Goal: Task Accomplishment & Management: Complete application form

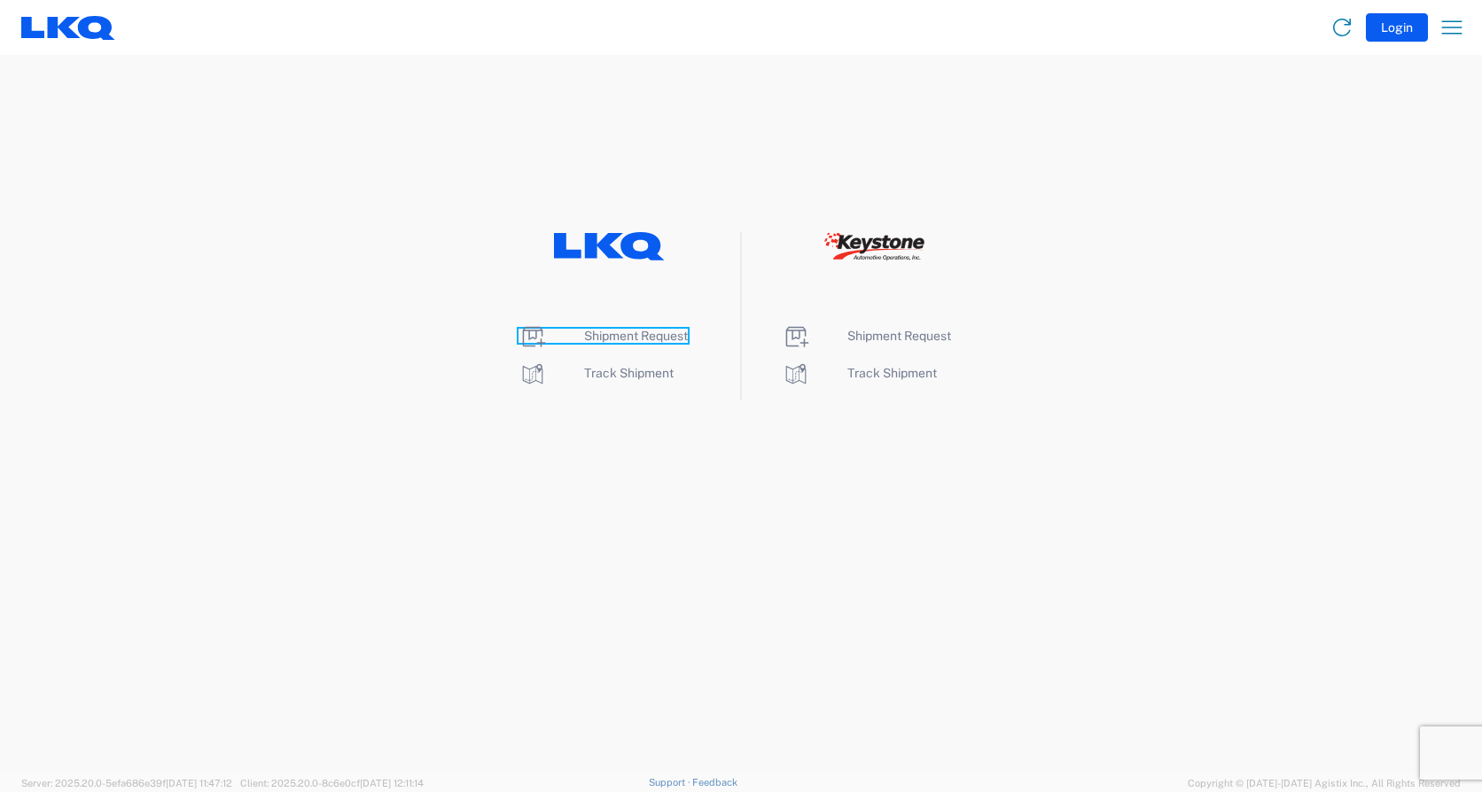
click at [665, 338] on span "Shipment Request" at bounding box center [636, 336] width 104 height 14
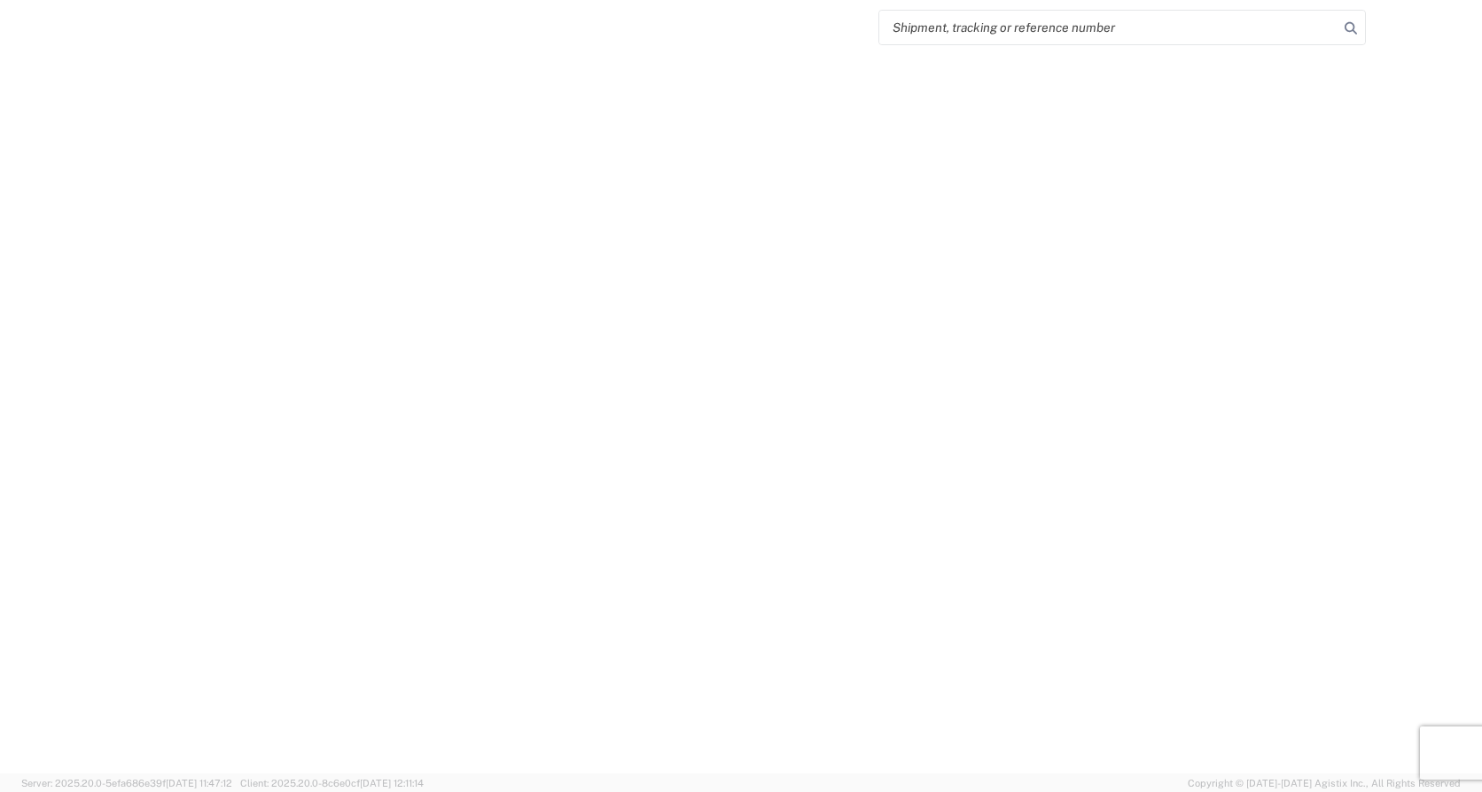
select select "FULL"
select select "LBS"
select select "IN"
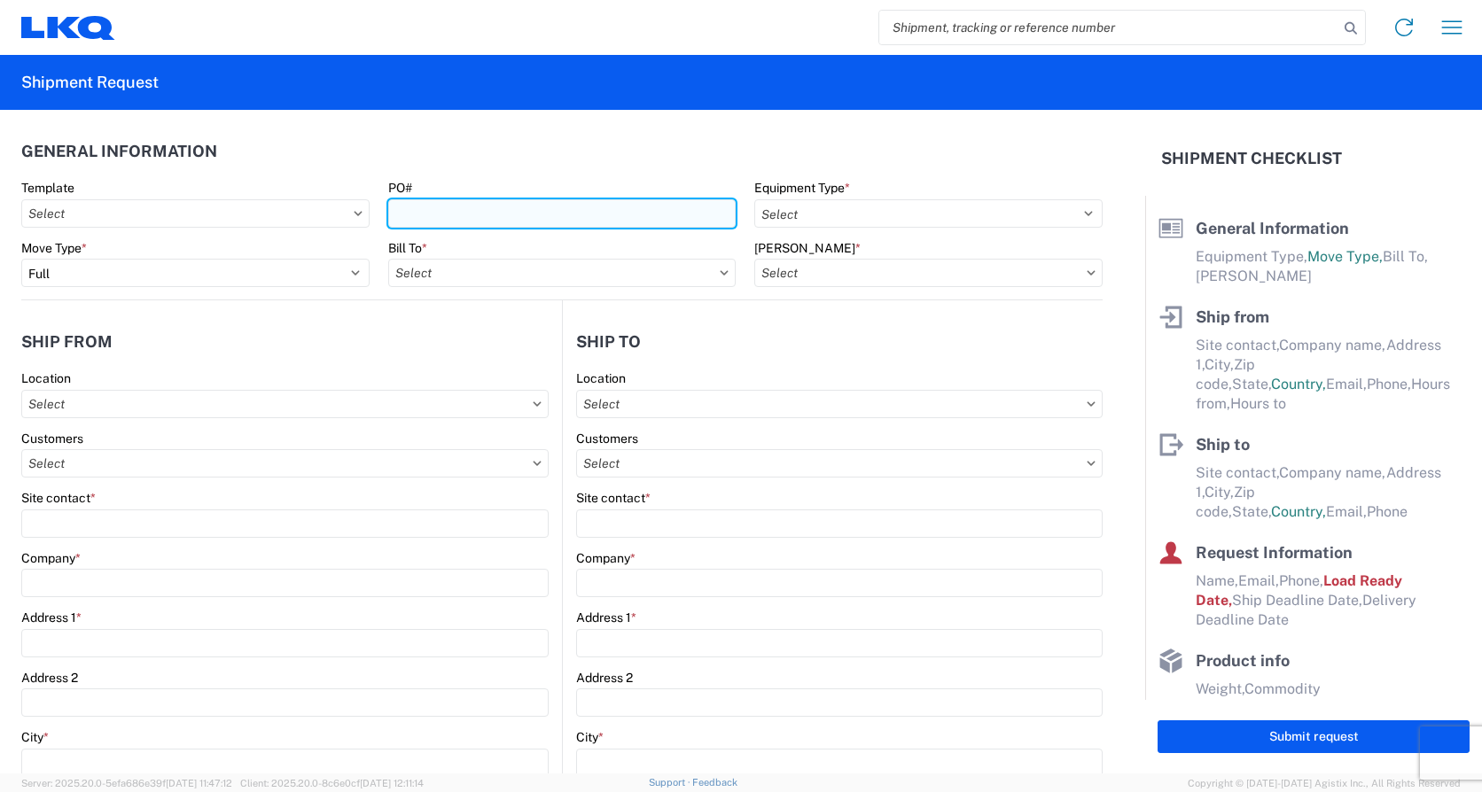
click at [472, 214] on input "PO#" at bounding box center [562, 213] width 348 height 28
type input "Load508"
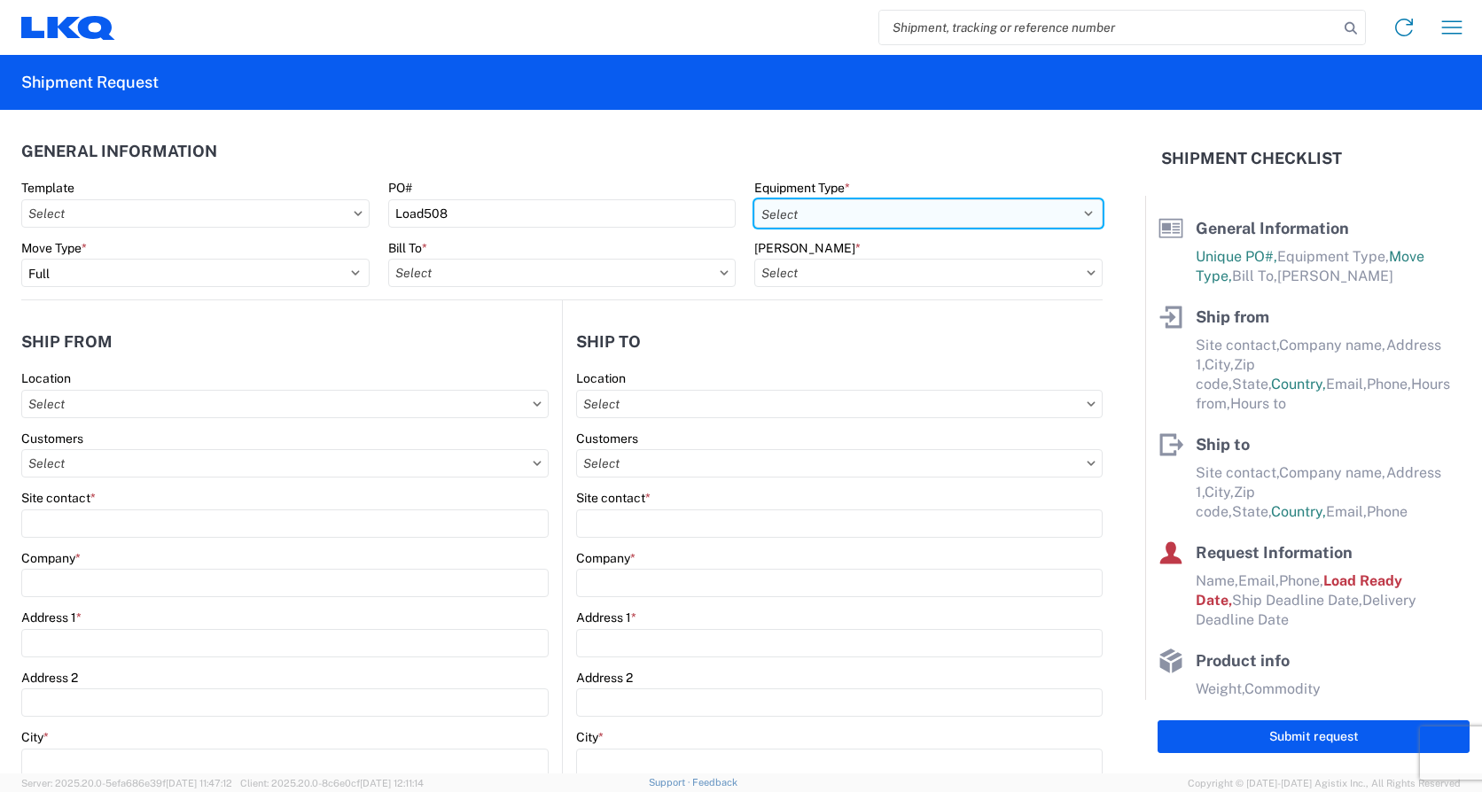
click at [851, 211] on select "Select 53’ Dry Van Flatbed Dropdeck (van) Lowboy (flatbed) Rail" at bounding box center [928, 213] width 348 height 28
select select "STDV"
click at [754, 199] on select "Select 53’ Dry Van Flatbed Dropdeck (van) Lowboy (flatbed) Rail" at bounding box center [928, 213] width 348 height 28
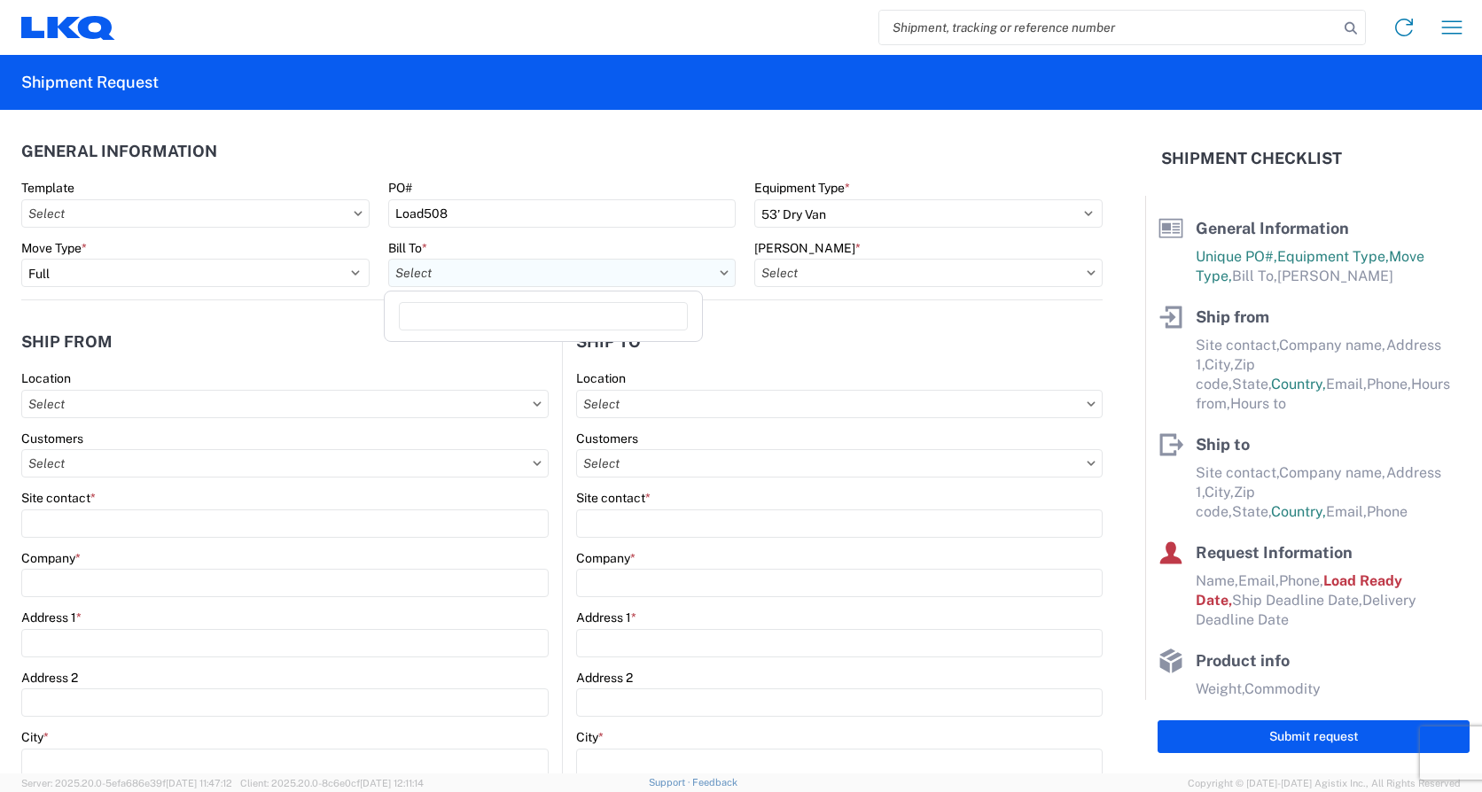
click at [479, 283] on input "text" at bounding box center [562, 273] width 348 height 28
type input "1732"
drag, startPoint x: 542, startPoint y: 348, endPoint x: 555, endPoint y: 349, distance: 12.4
click at [543, 349] on div "1732- LKQ Casa Grande" at bounding box center [543, 352] width 310 height 28
type input "1732- LKQ Casa Grande"
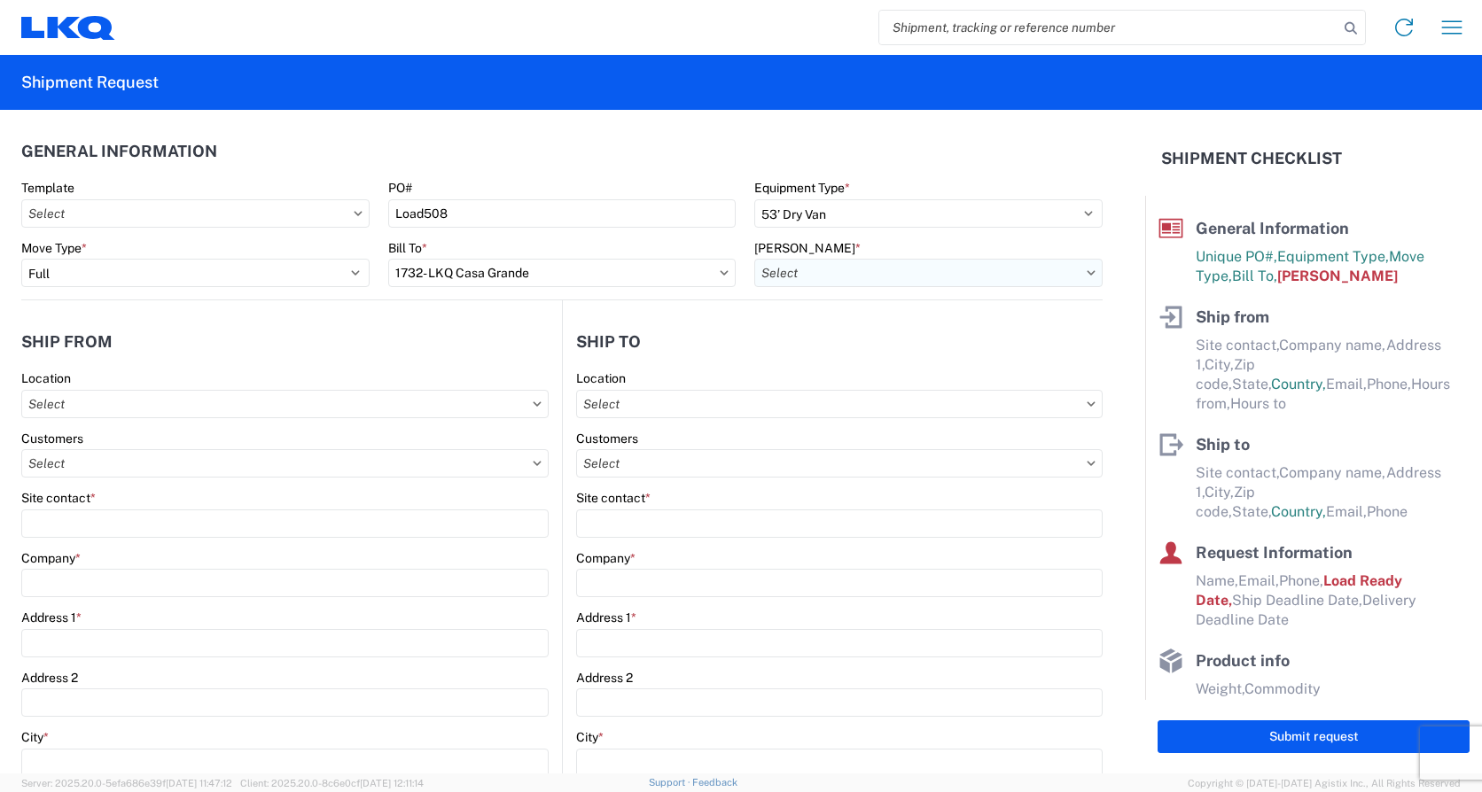
click at [936, 269] on input "text" at bounding box center [928, 273] width 348 height 28
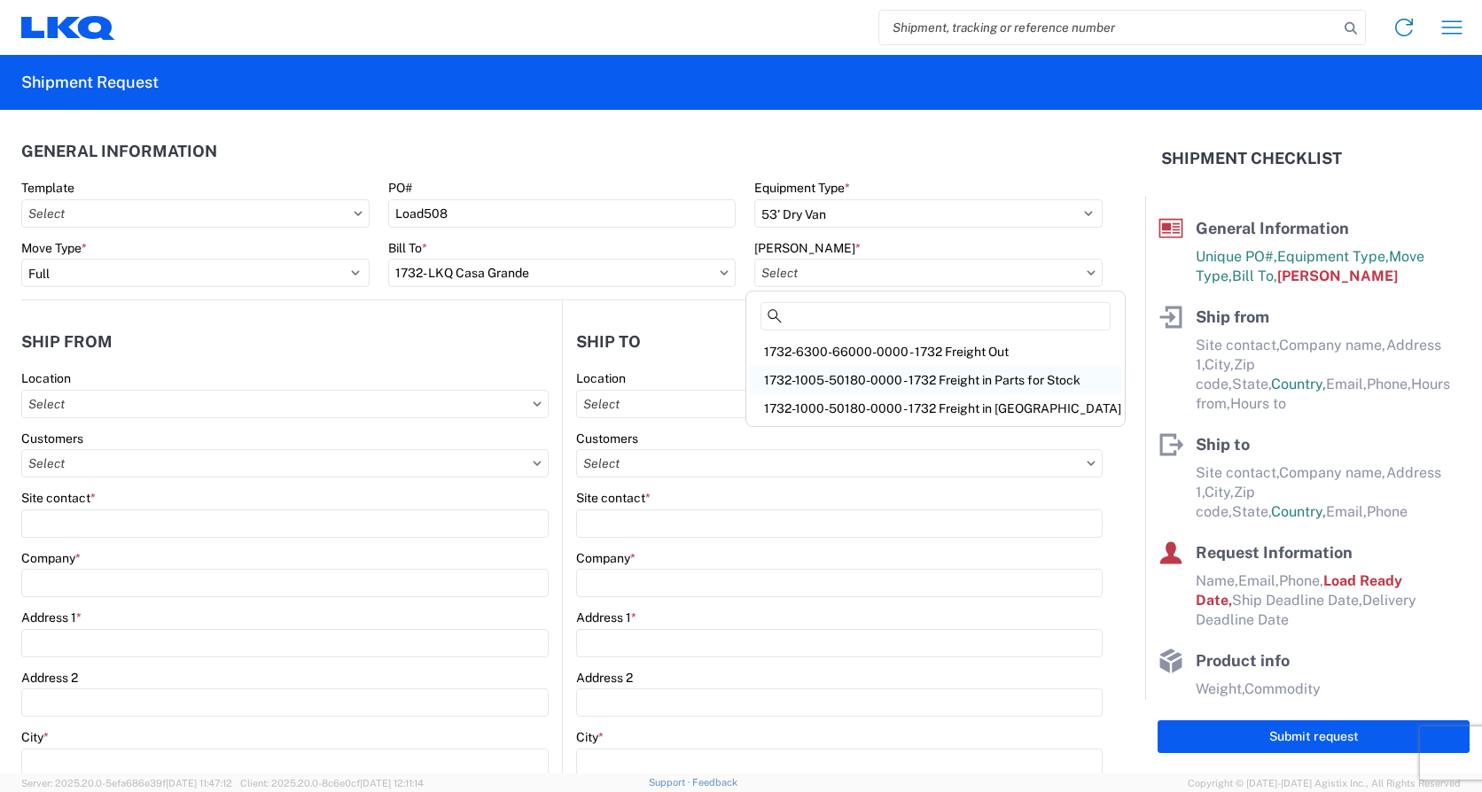
click at [956, 374] on div "1732-1005-50180-0000 - 1732 Freight in Parts for Stock" at bounding box center [935, 380] width 371 height 28
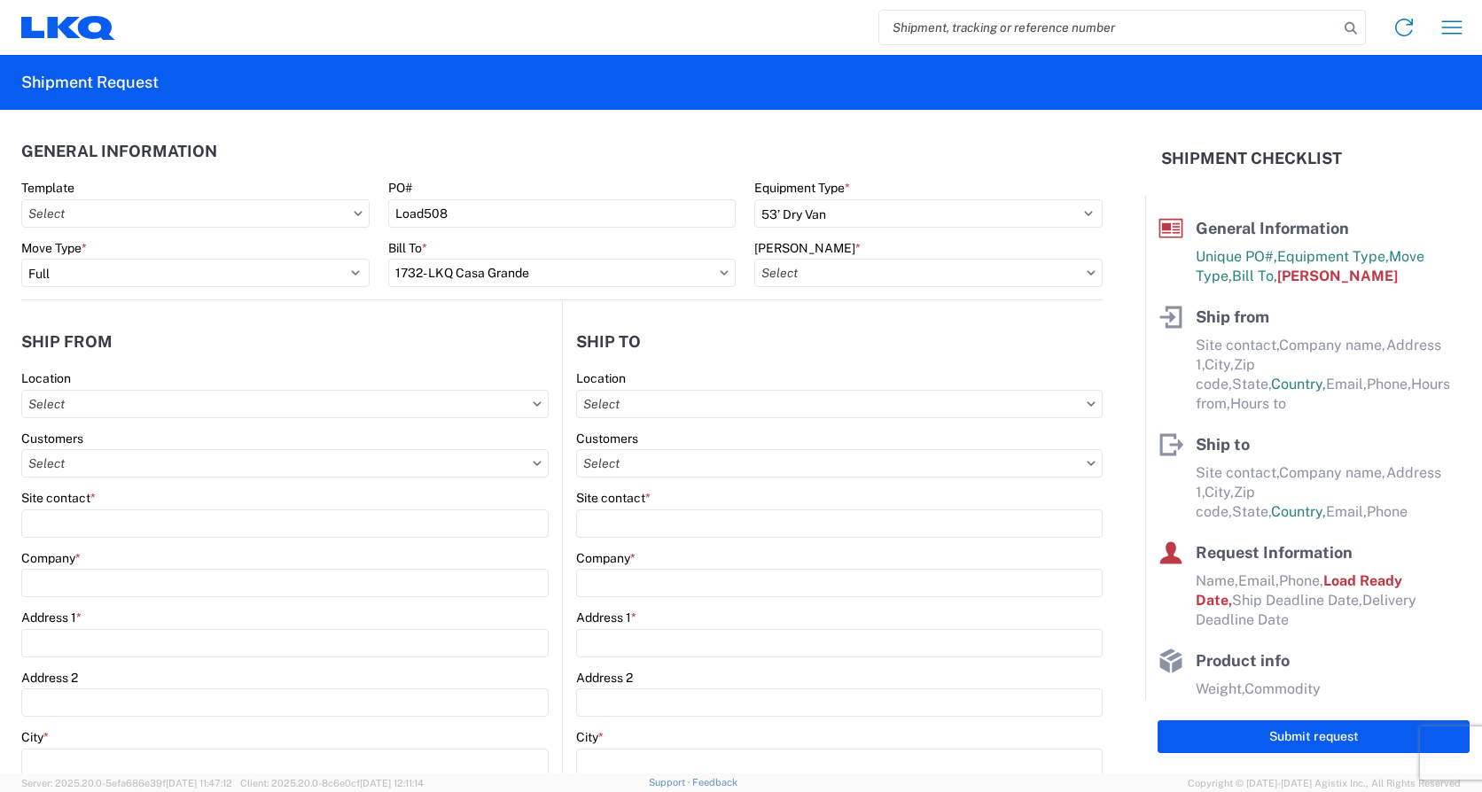
type input "1732-1005-50180-0000 - 1732 Freight in Parts for Stock"
click at [77, 399] on input "text" at bounding box center [284, 404] width 527 height 28
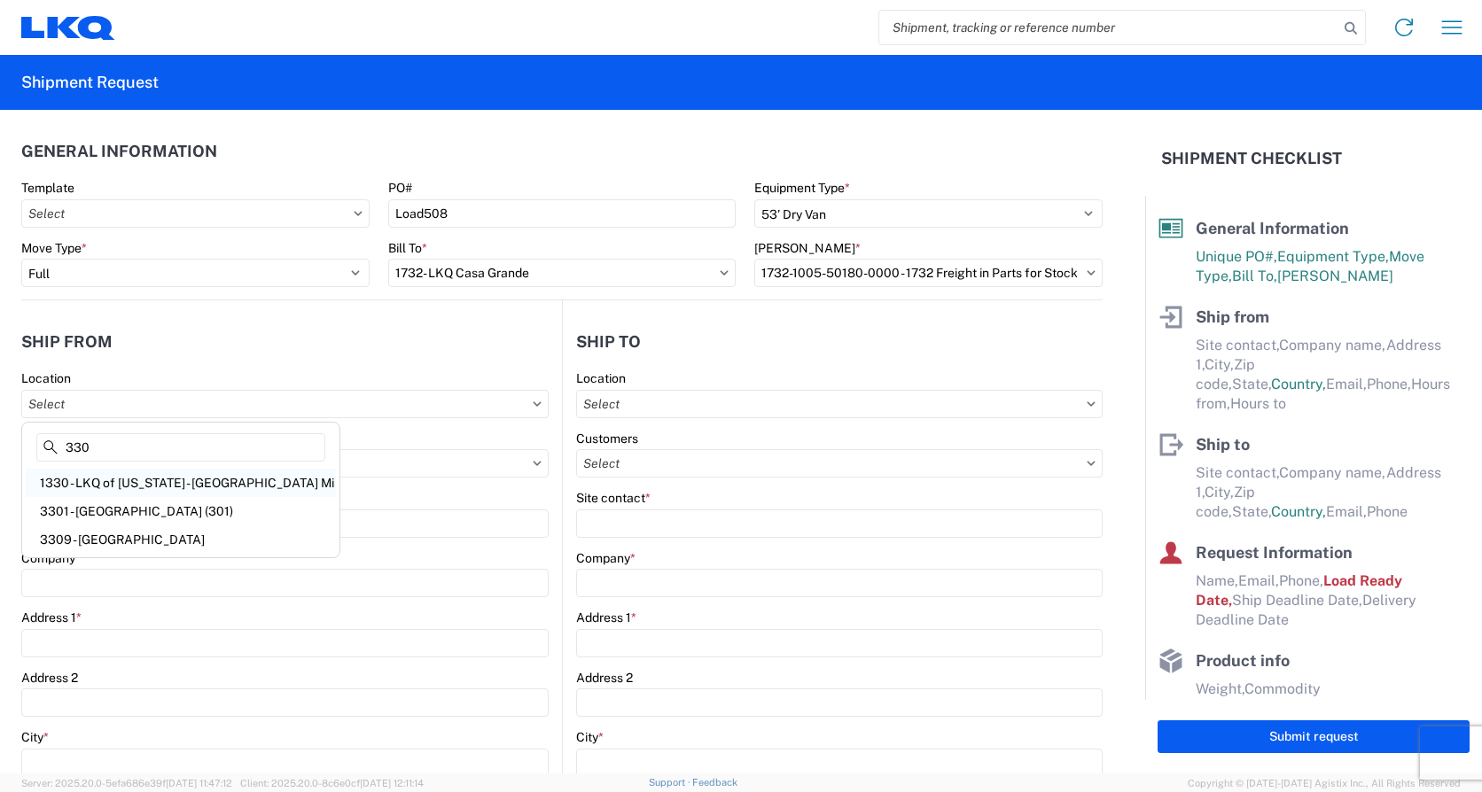
type input "330"
click at [136, 487] on div "1330 - LKQ of [US_STATE] - [GEOGRAPHIC_DATA] Mi" at bounding box center [181, 483] width 310 height 28
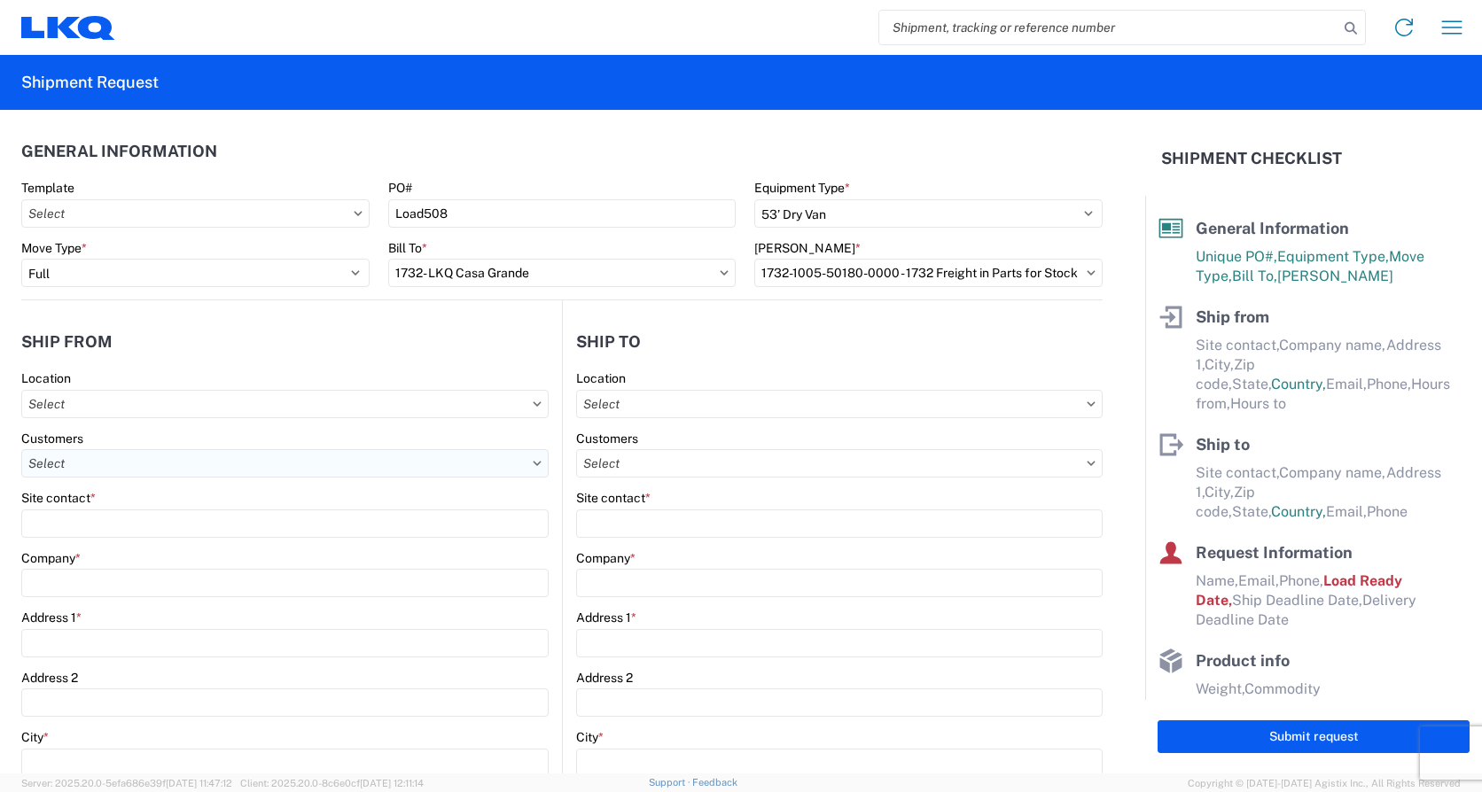
type input "1330 - LKQ of [US_STATE] - [GEOGRAPHIC_DATA] Mi"
type input "LKQ Corporation"
type input "[STREET_ADDRESS]"
type input "[GEOGRAPHIC_DATA]"
type input "48111"
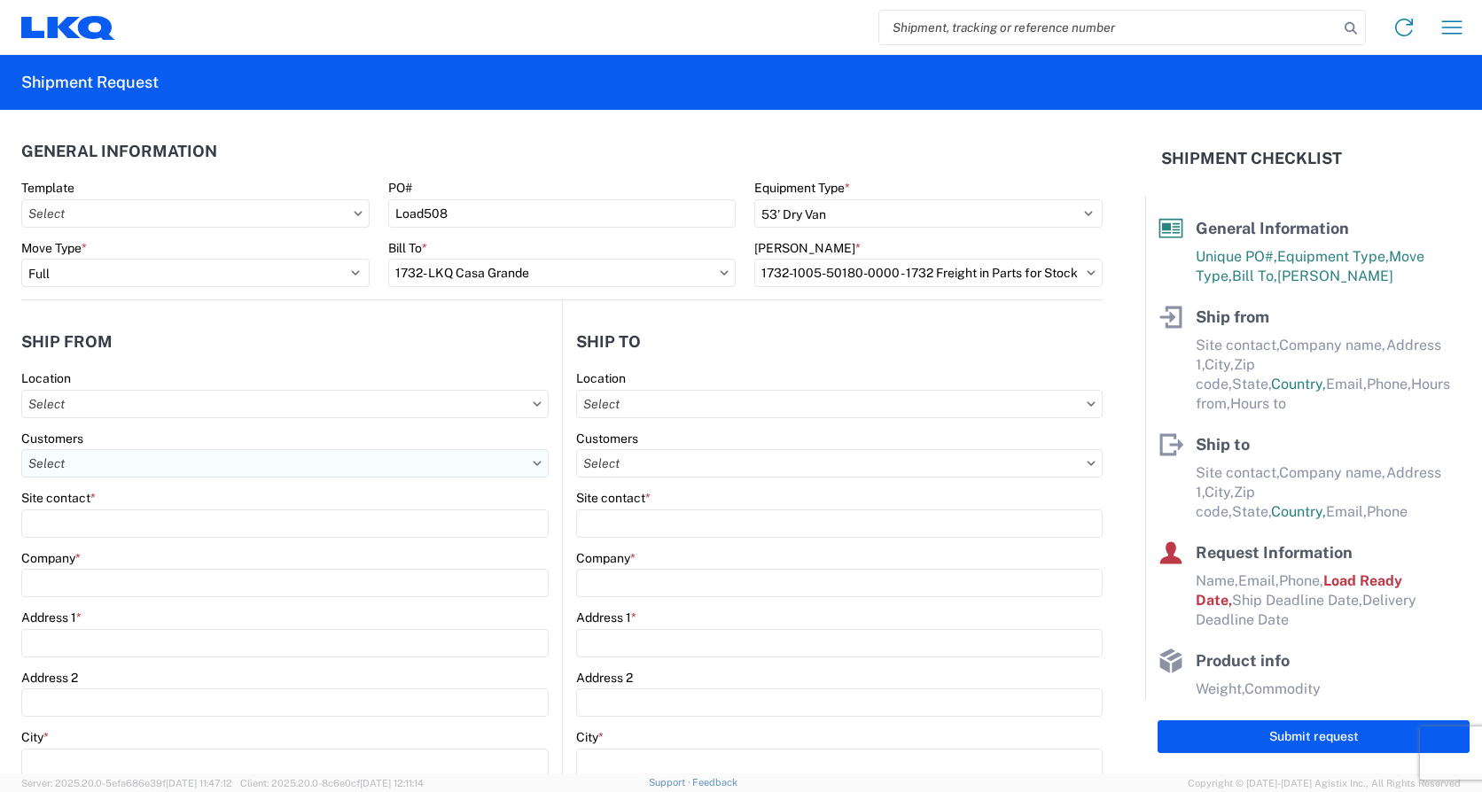
select select "MI"
select select "US"
type input "07:00"
type input "15:00"
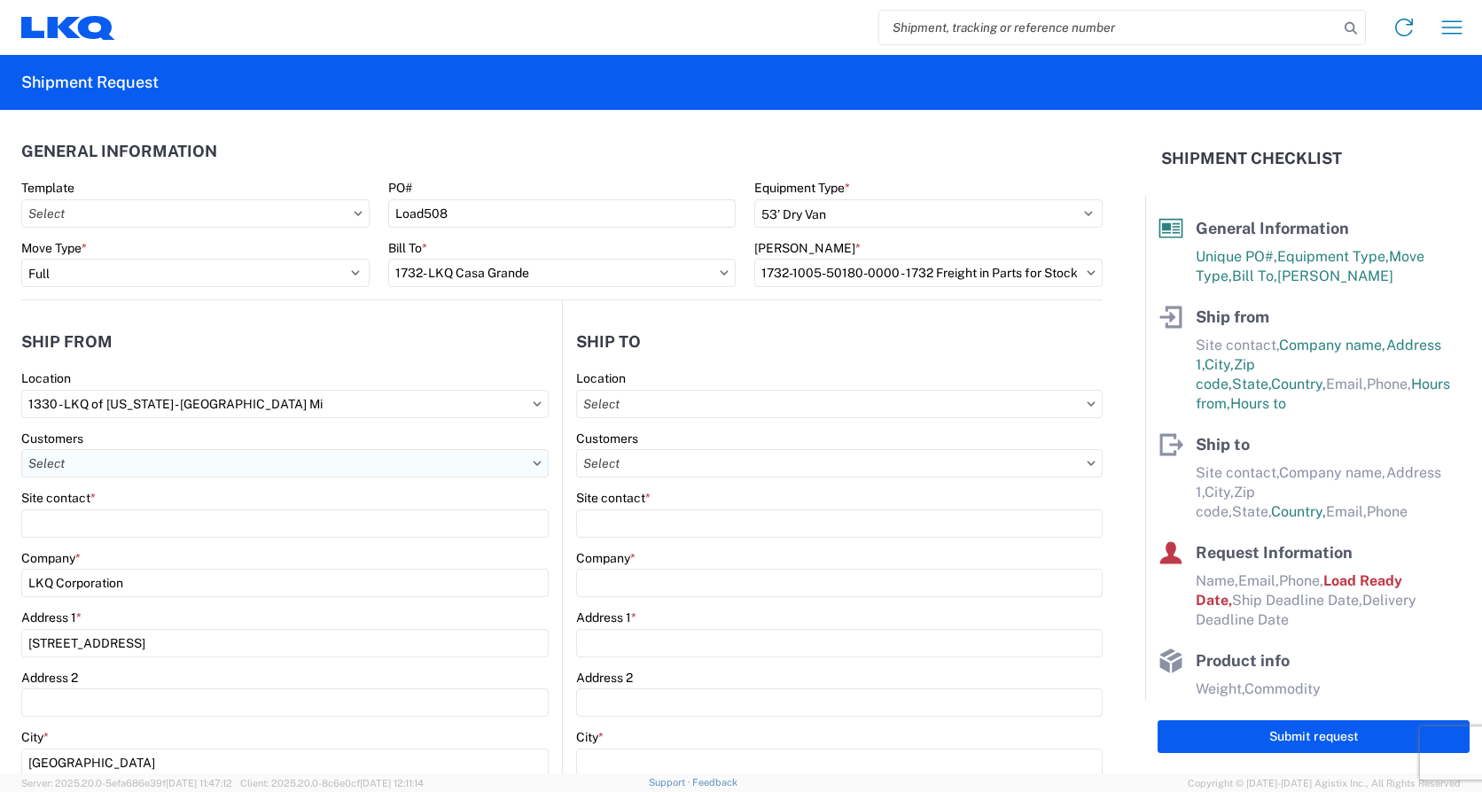
click at [132, 469] on input "text" at bounding box center [284, 463] width 527 height 28
click at [83, 465] on input "text" at bounding box center [284, 463] width 527 height 28
click at [305, 410] on input "1330 - LKQ of [US_STATE] - [GEOGRAPHIC_DATA] Mi" at bounding box center [284, 404] width 527 height 28
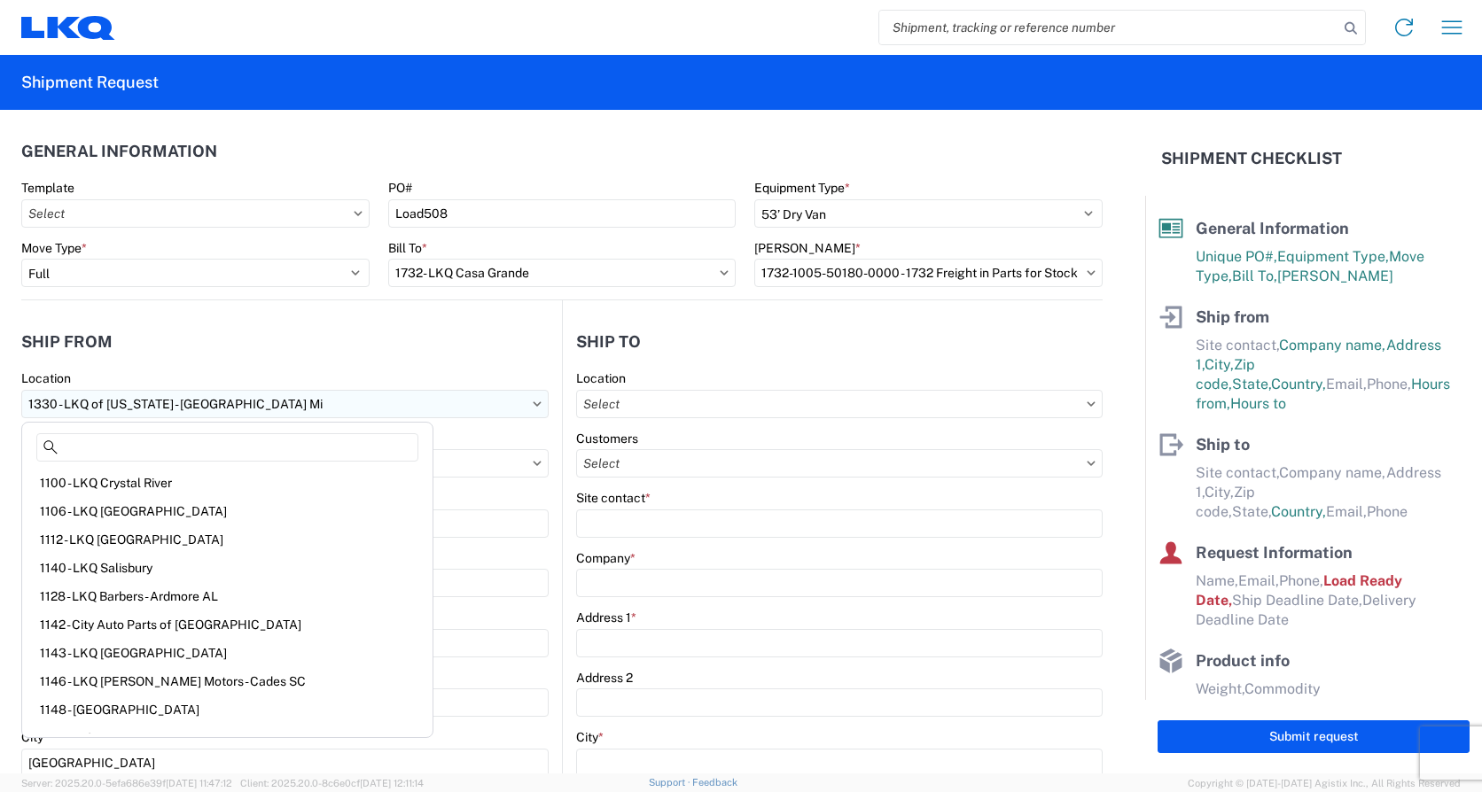
click at [192, 413] on input "1330 - LKQ of [US_STATE] - [GEOGRAPHIC_DATA] Mi" at bounding box center [284, 404] width 527 height 28
click at [262, 404] on input "1330 - LKQ of [US_STATE] - [GEOGRAPHIC_DATA] Mi" at bounding box center [284, 404] width 527 height 28
click at [386, 354] on header "Ship from" at bounding box center [291, 342] width 541 height 40
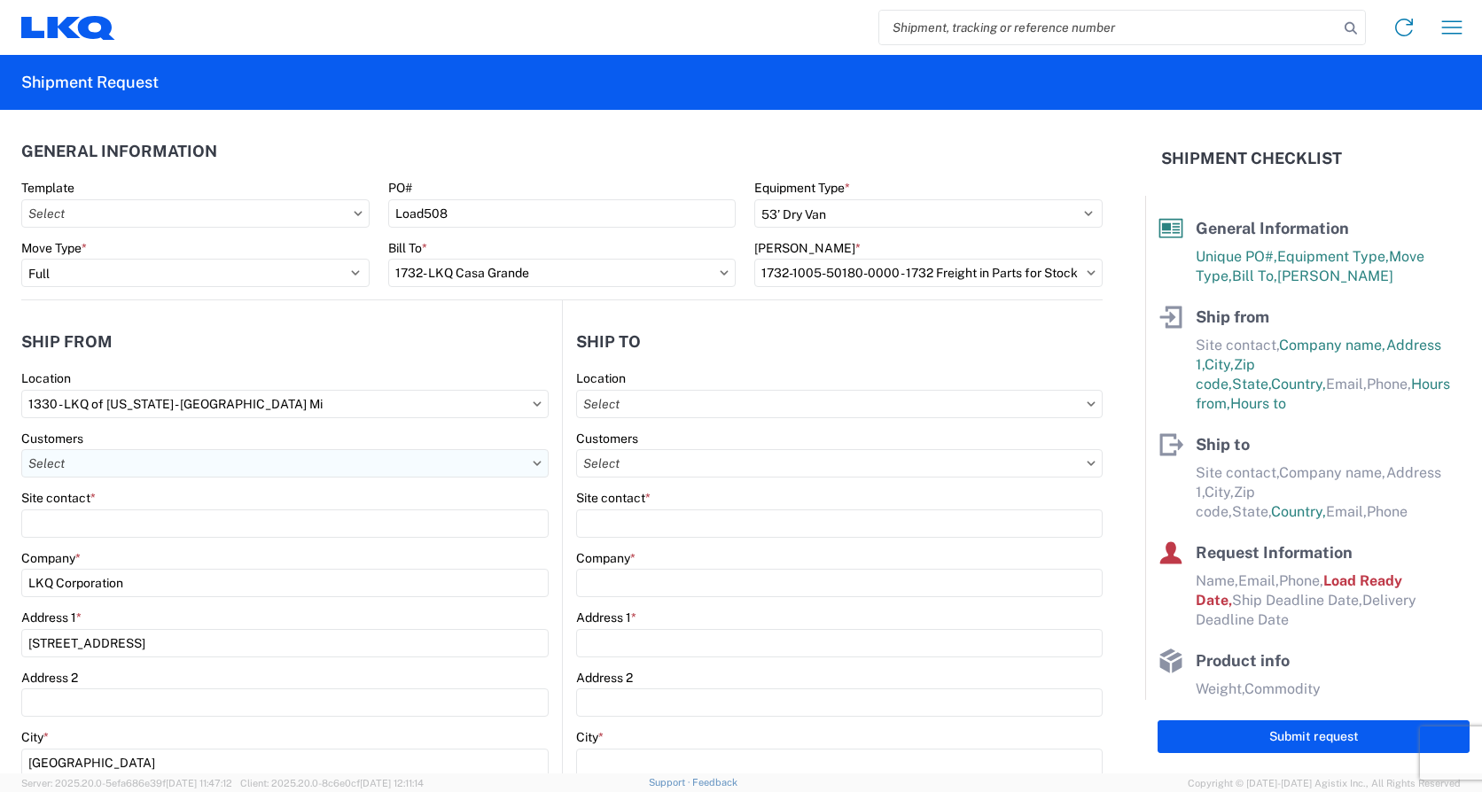
click at [99, 468] on input "text" at bounding box center [284, 463] width 527 height 28
click at [98, 513] on input at bounding box center [180, 507] width 289 height 28
type input "lkq"
click at [415, 542] on agx-form-control-wrapper-v2 "Site contact *" at bounding box center [284, 520] width 527 height 60
click at [82, 541] on agx-form-control-wrapper-v2 "Site contact *" at bounding box center [284, 520] width 527 height 60
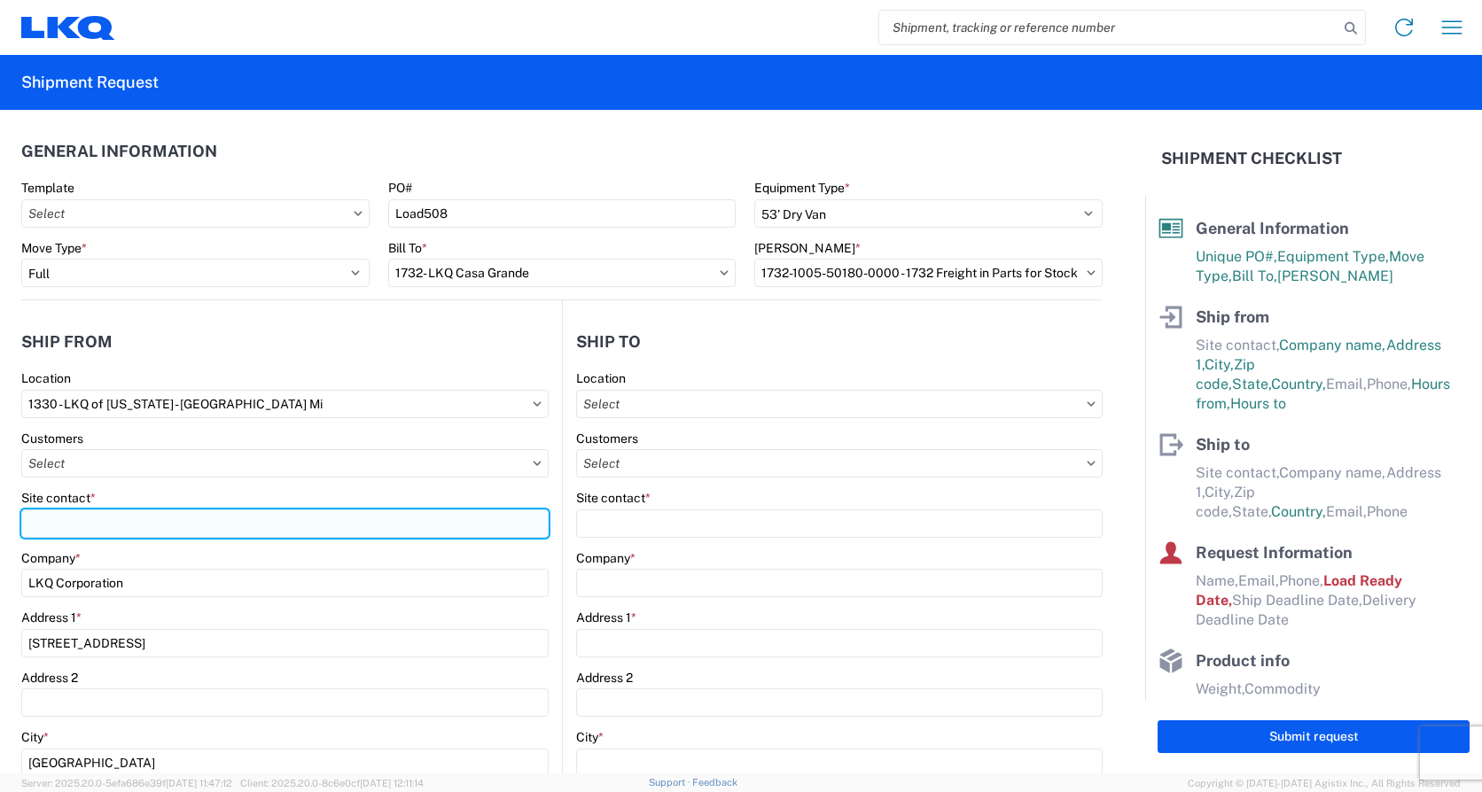
click at [90, 527] on input "Site contact *" at bounding box center [284, 524] width 527 height 28
type input "[PERSON_NAME]"
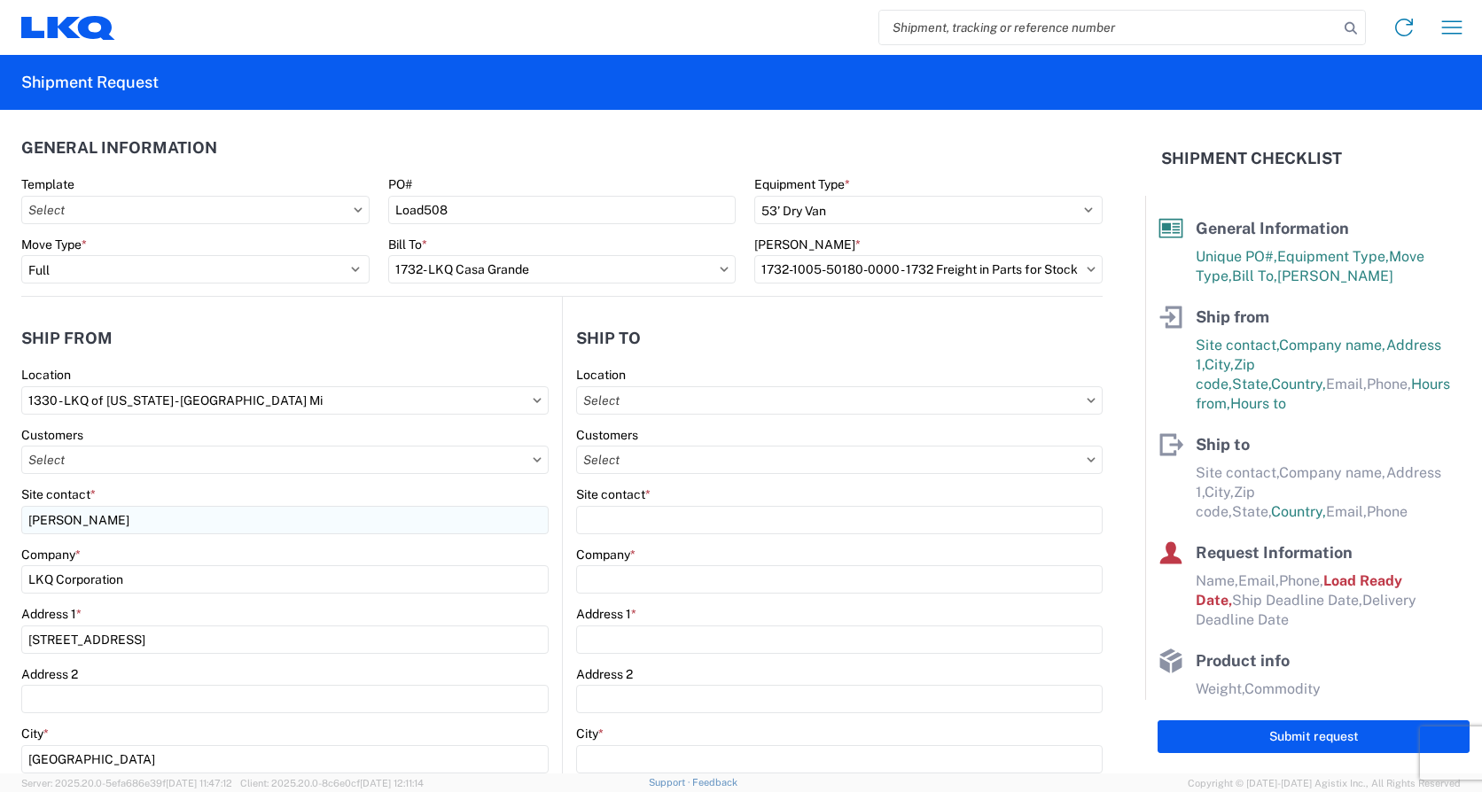
scroll to position [381, 0]
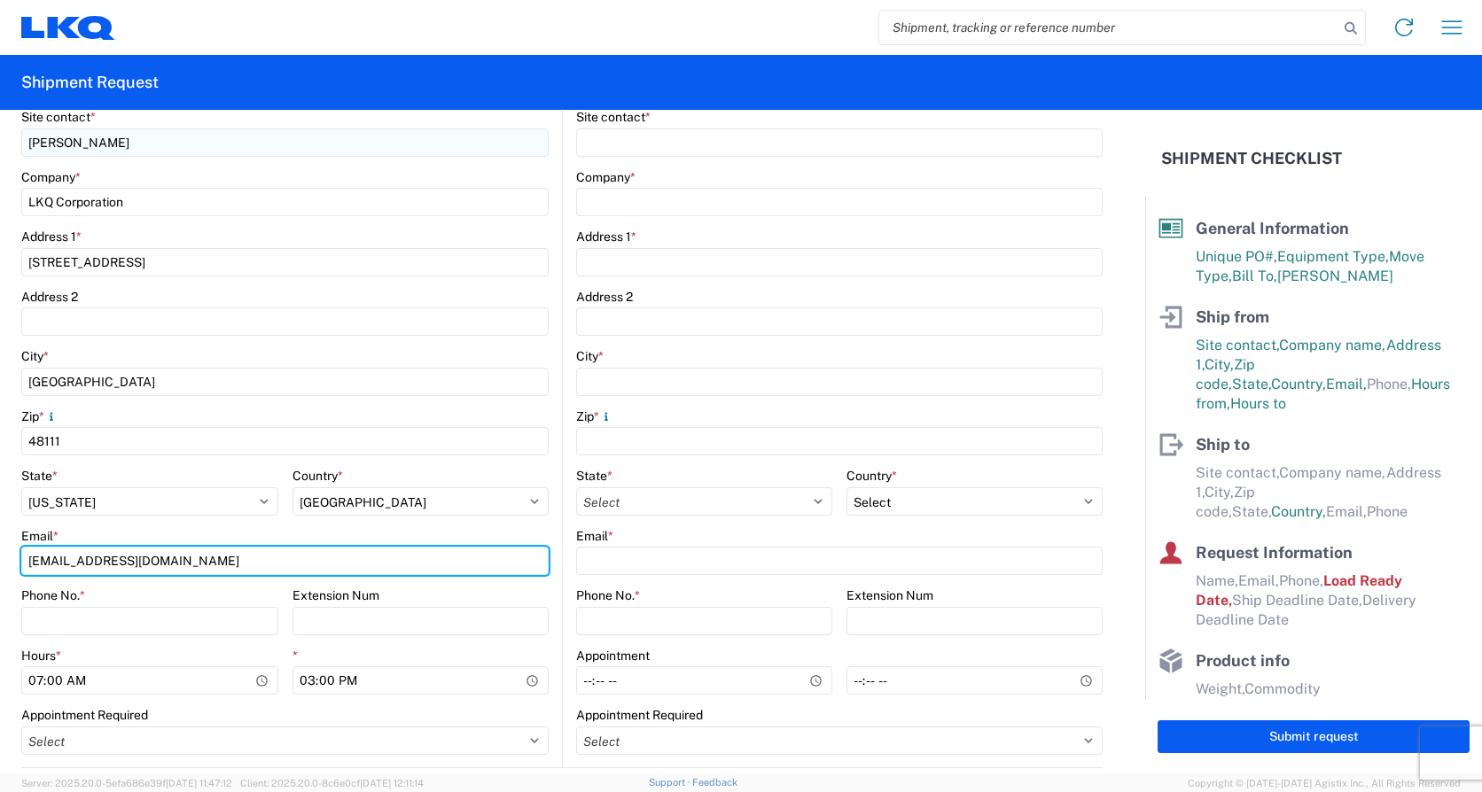
type input "[EMAIL_ADDRESS][DOMAIN_NAME]"
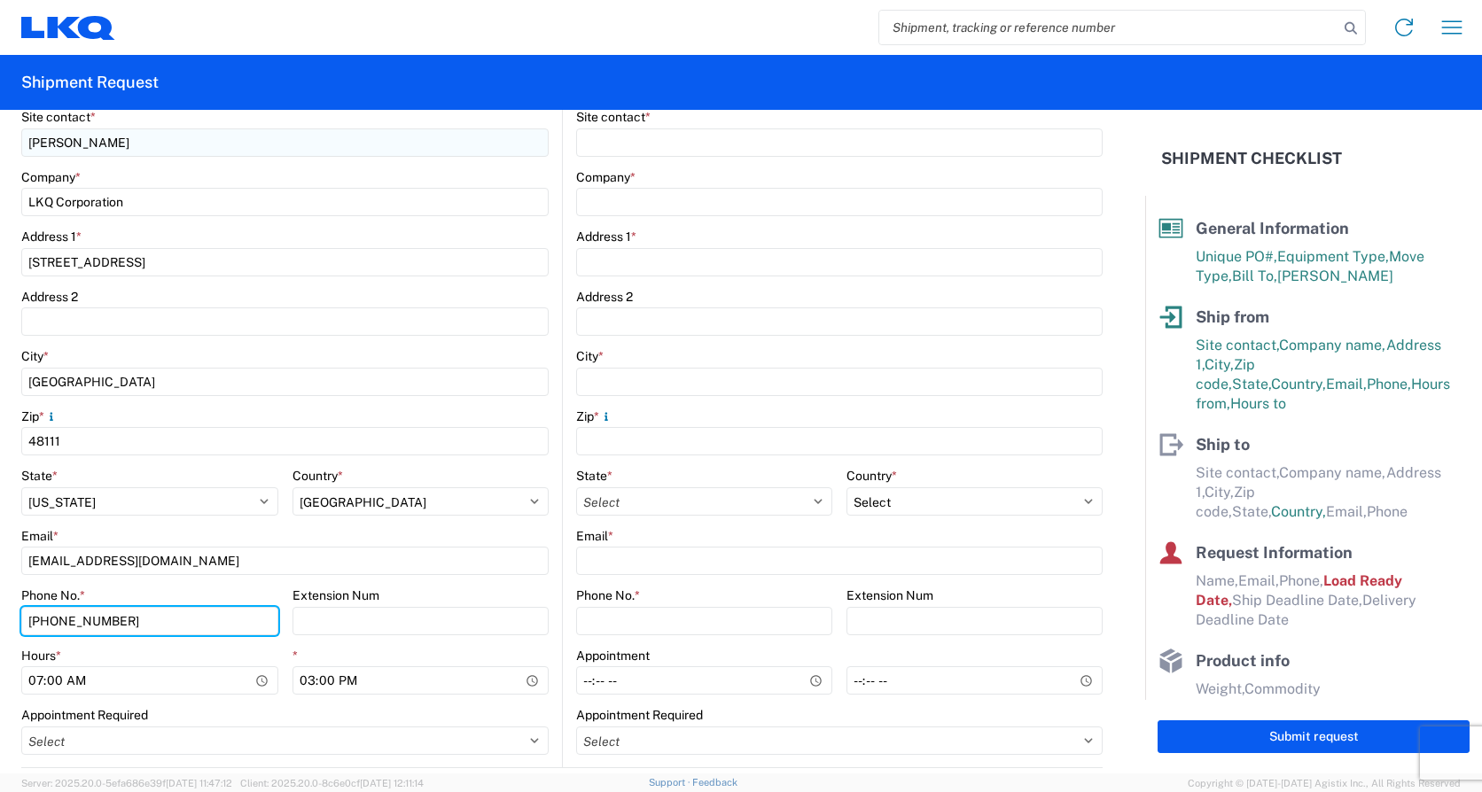
type input "[PHONE_NUMBER]"
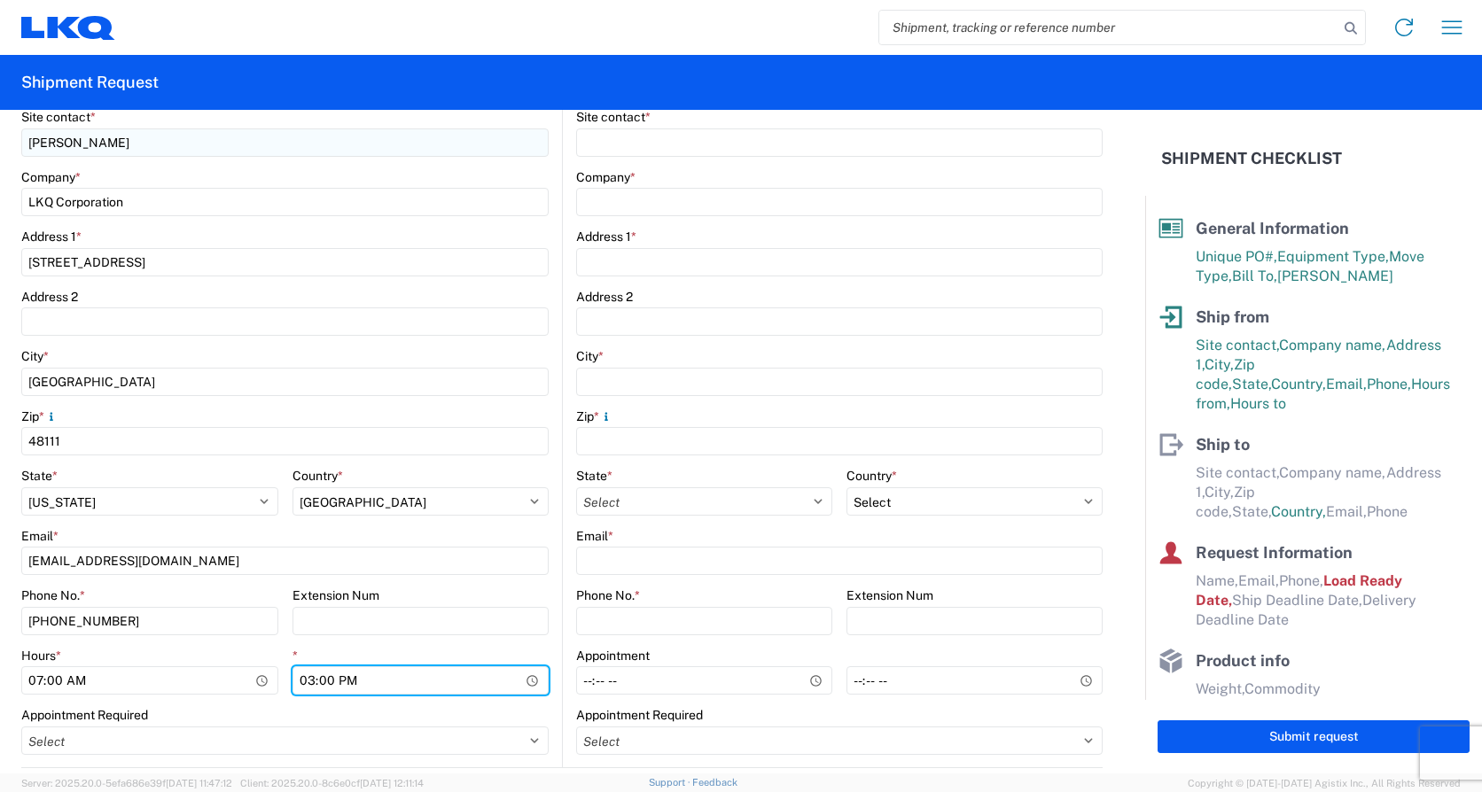
type input "14:00"
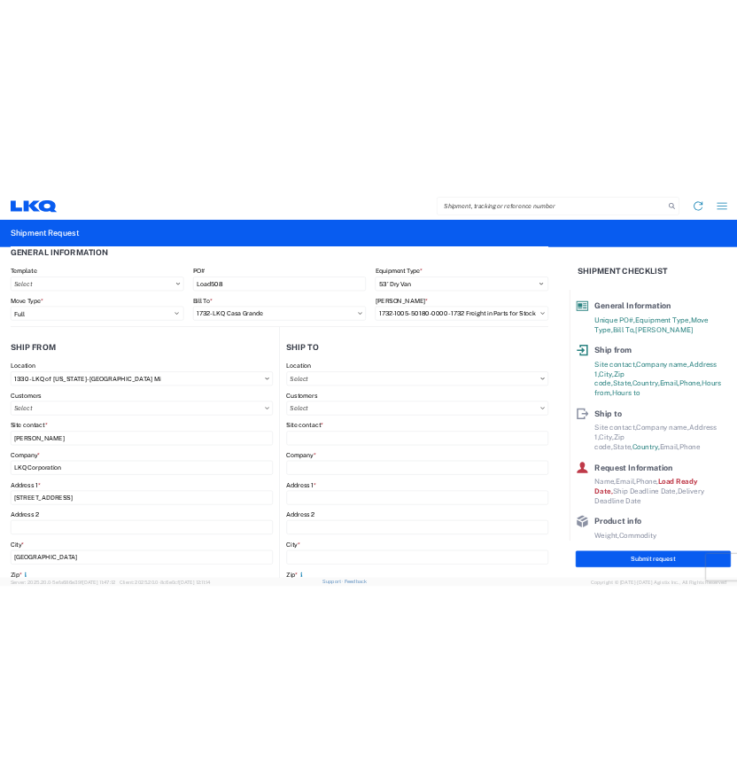
scroll to position [0, 0]
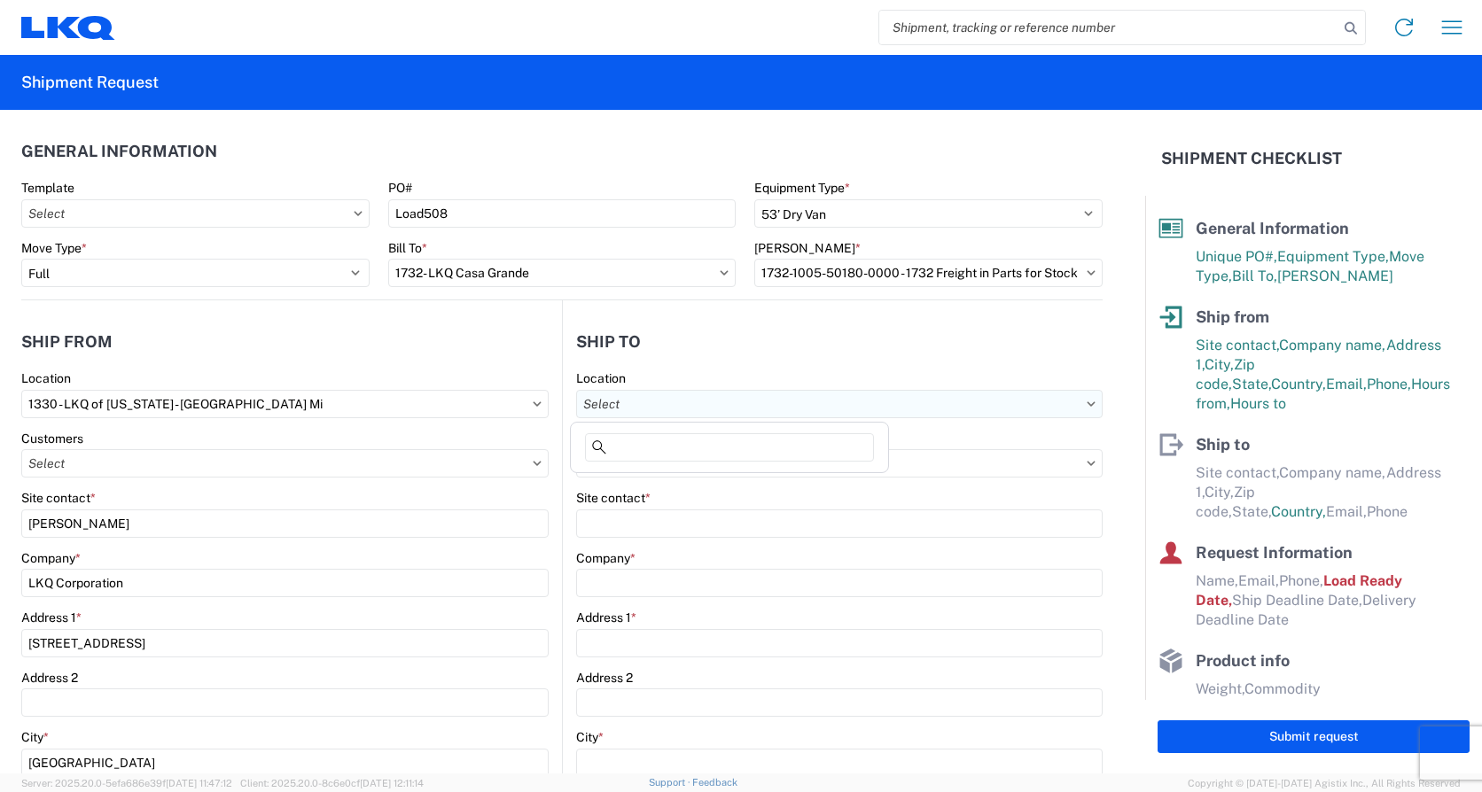
click at [720, 394] on input "text" at bounding box center [839, 404] width 527 height 28
type input "1732"
click at [698, 482] on div "1732- LKQ Casa Grande" at bounding box center [729, 483] width 310 height 28
type input "1732- LKQ Casa Grande"
type input "LKQ Corporation"
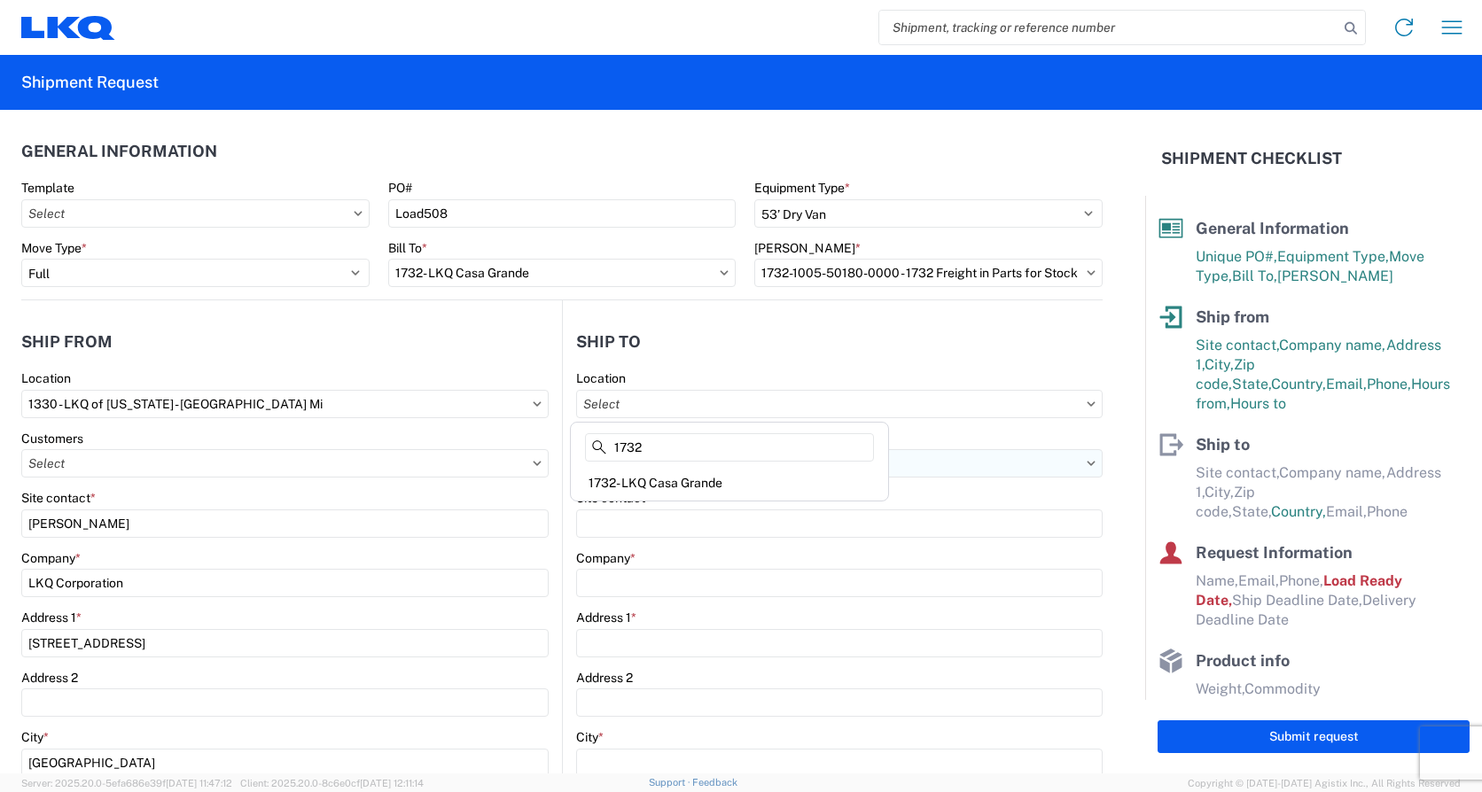
type input "[STREET_ADDRESS][PERSON_NAME]"
type input "Casa Grande"
type input "85193"
select select "US"
type input "[PHONE_NUMBER]"
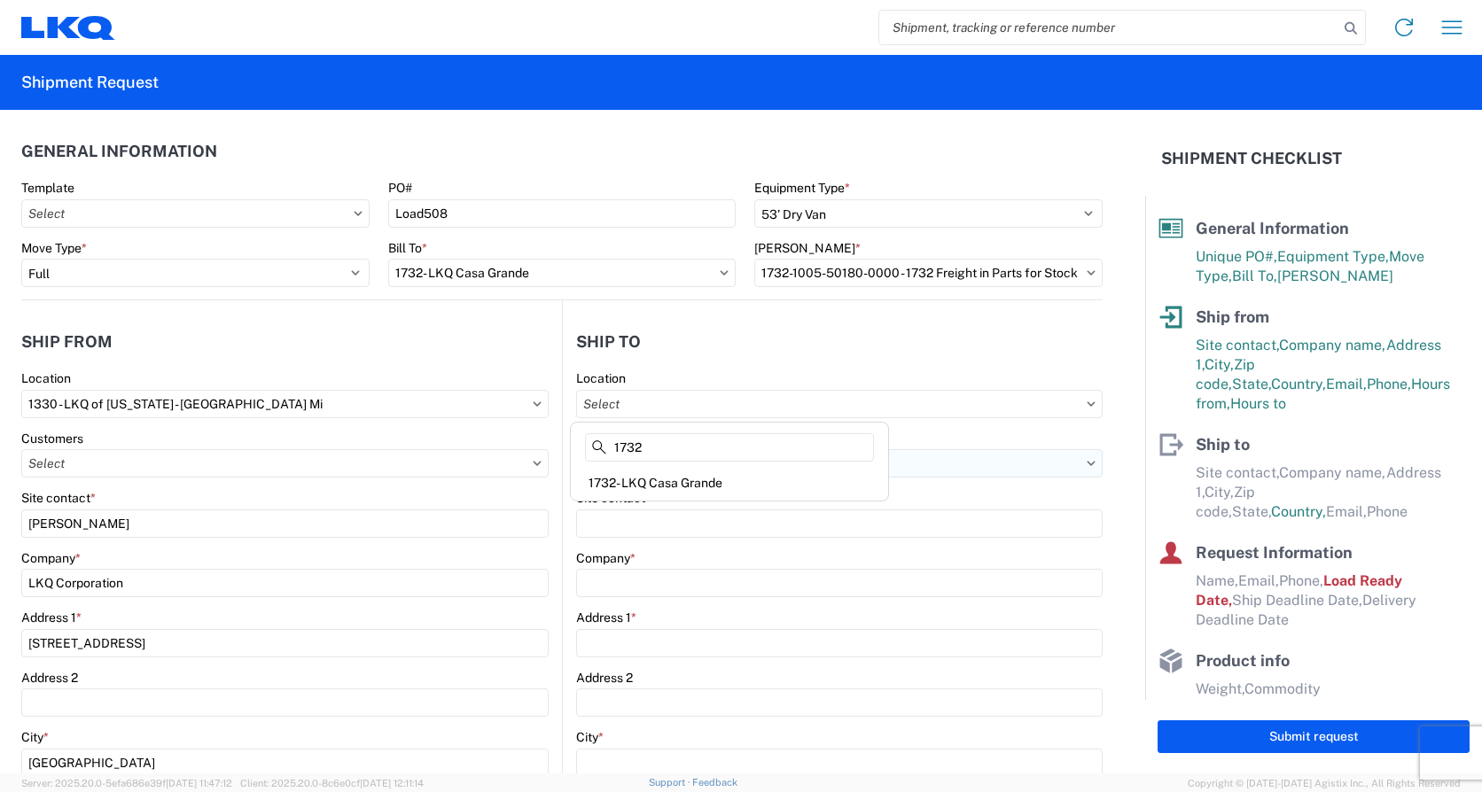
type input "00:00"
select select
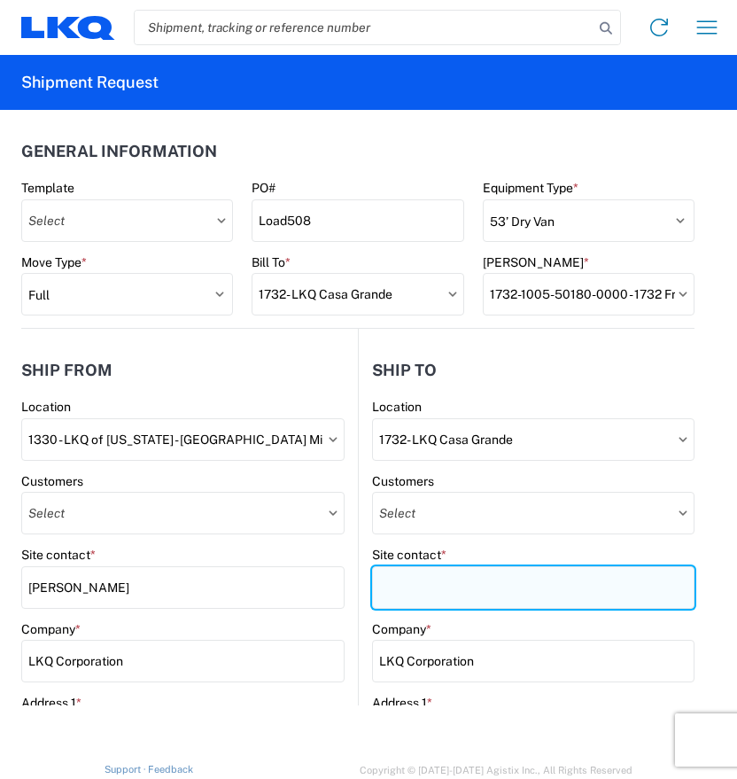
click at [441, 577] on input "Site contact *" at bounding box center [533, 587] width 323 height 43
type input "[PERSON_NAME]"
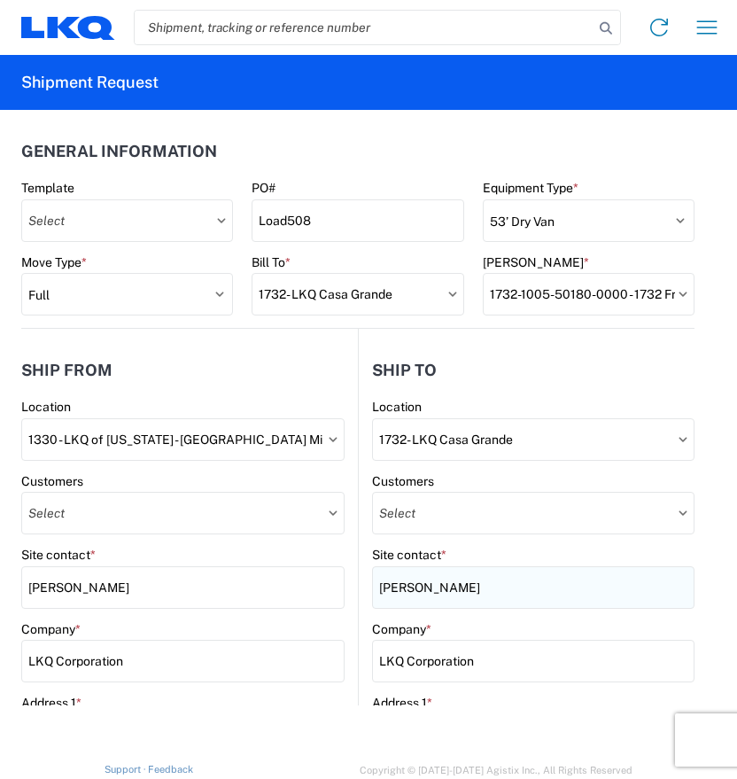
scroll to position [328, 0]
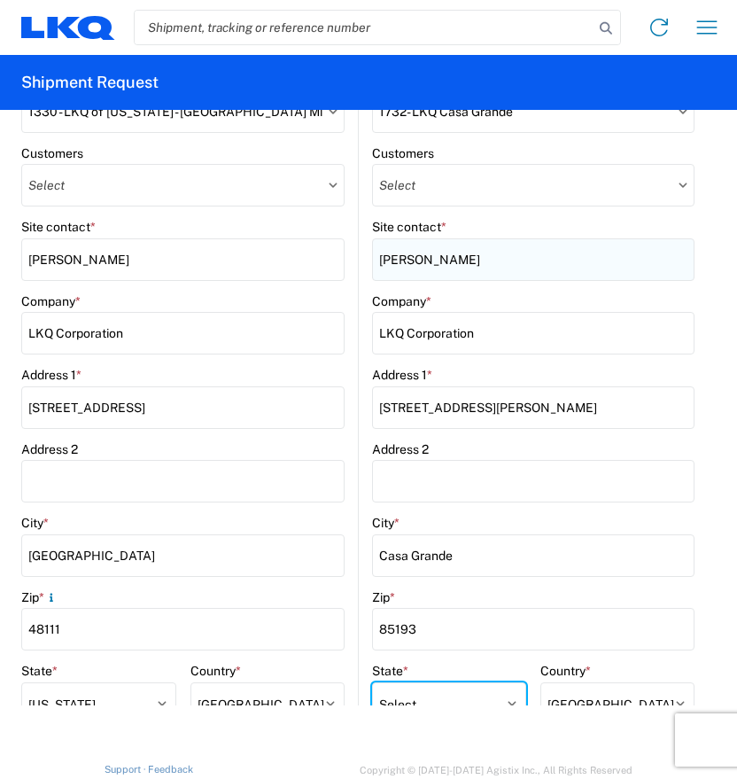
select select "AZ"
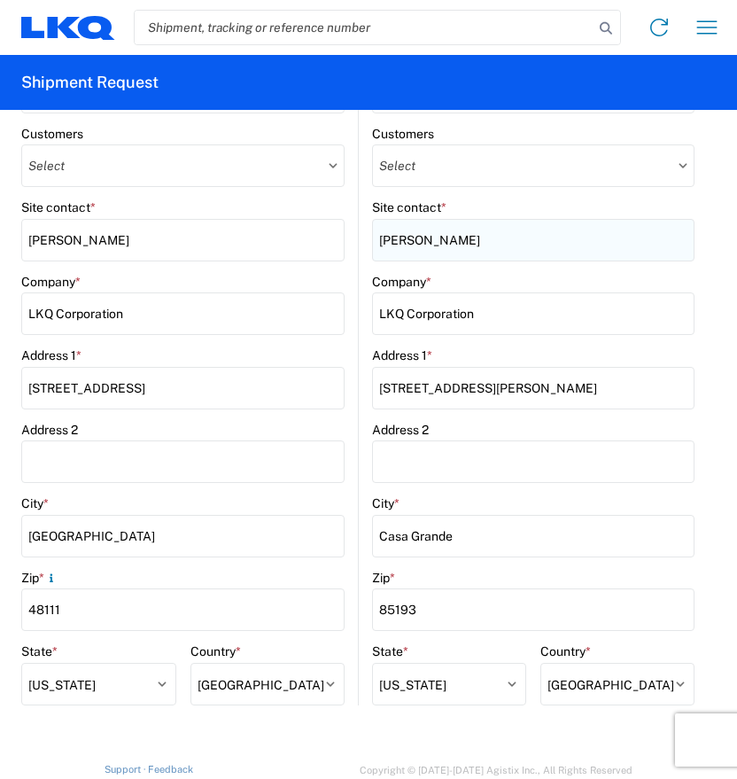
scroll to position [698, 0]
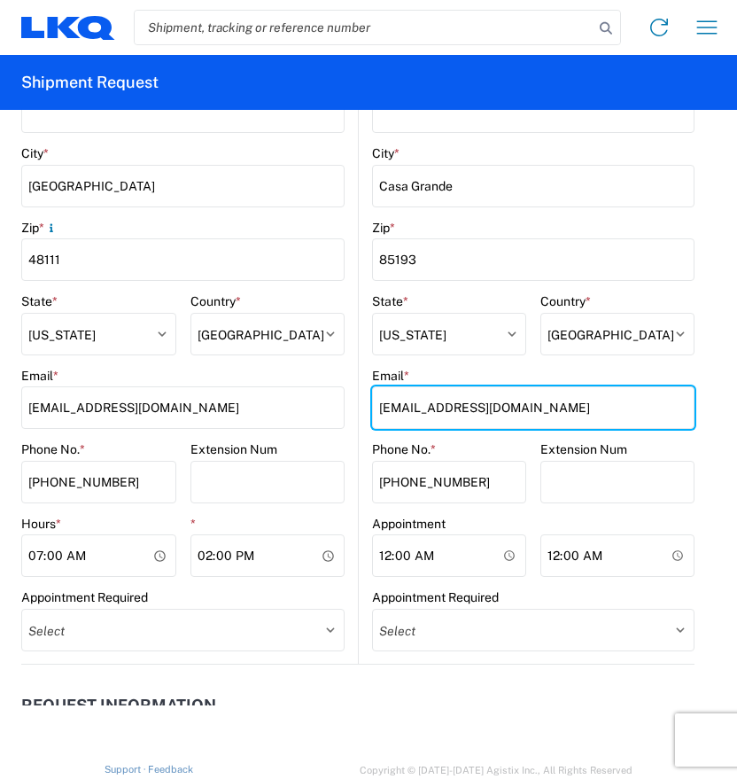
type input "[EMAIL_ADDRESS][DOMAIN_NAME]"
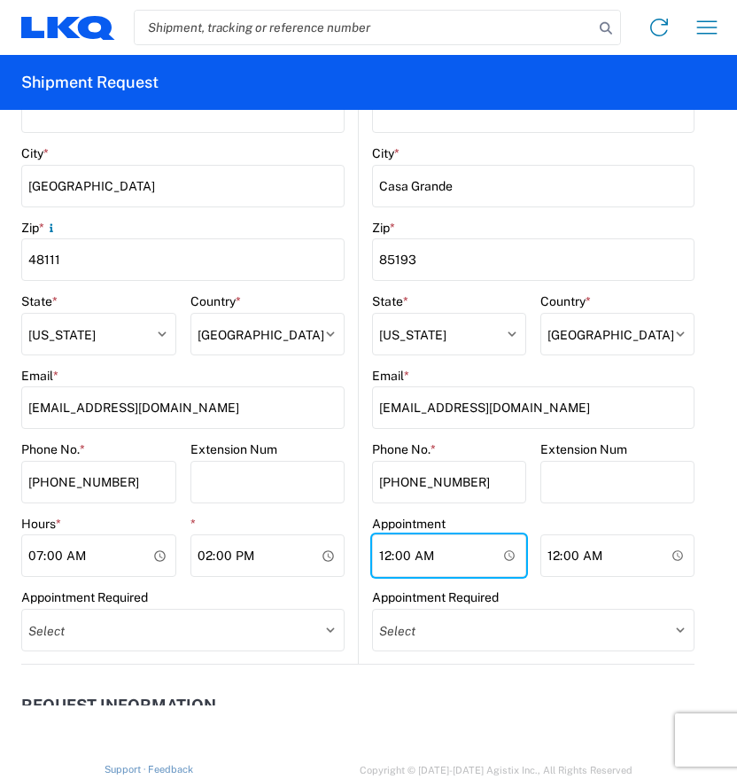
type input "08:00"
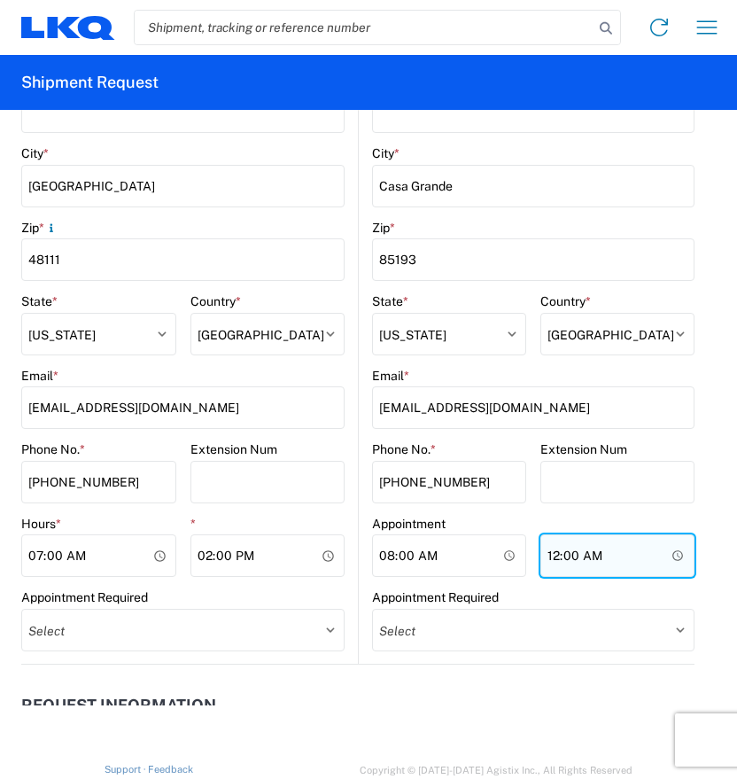
click at [542, 558] on input "00:00" at bounding box center [618, 555] width 154 height 43
type input "04:00"
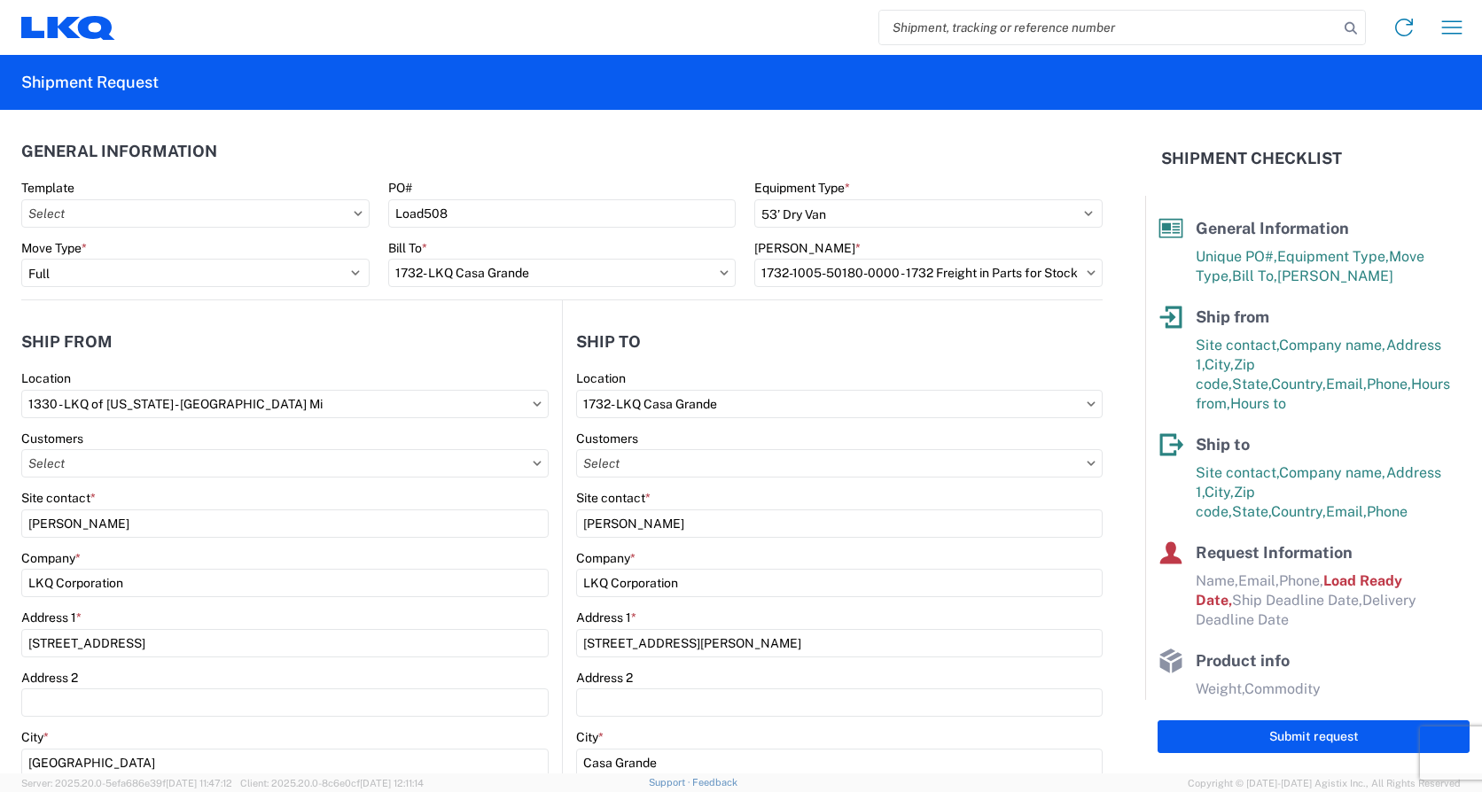
scroll to position [709, 0]
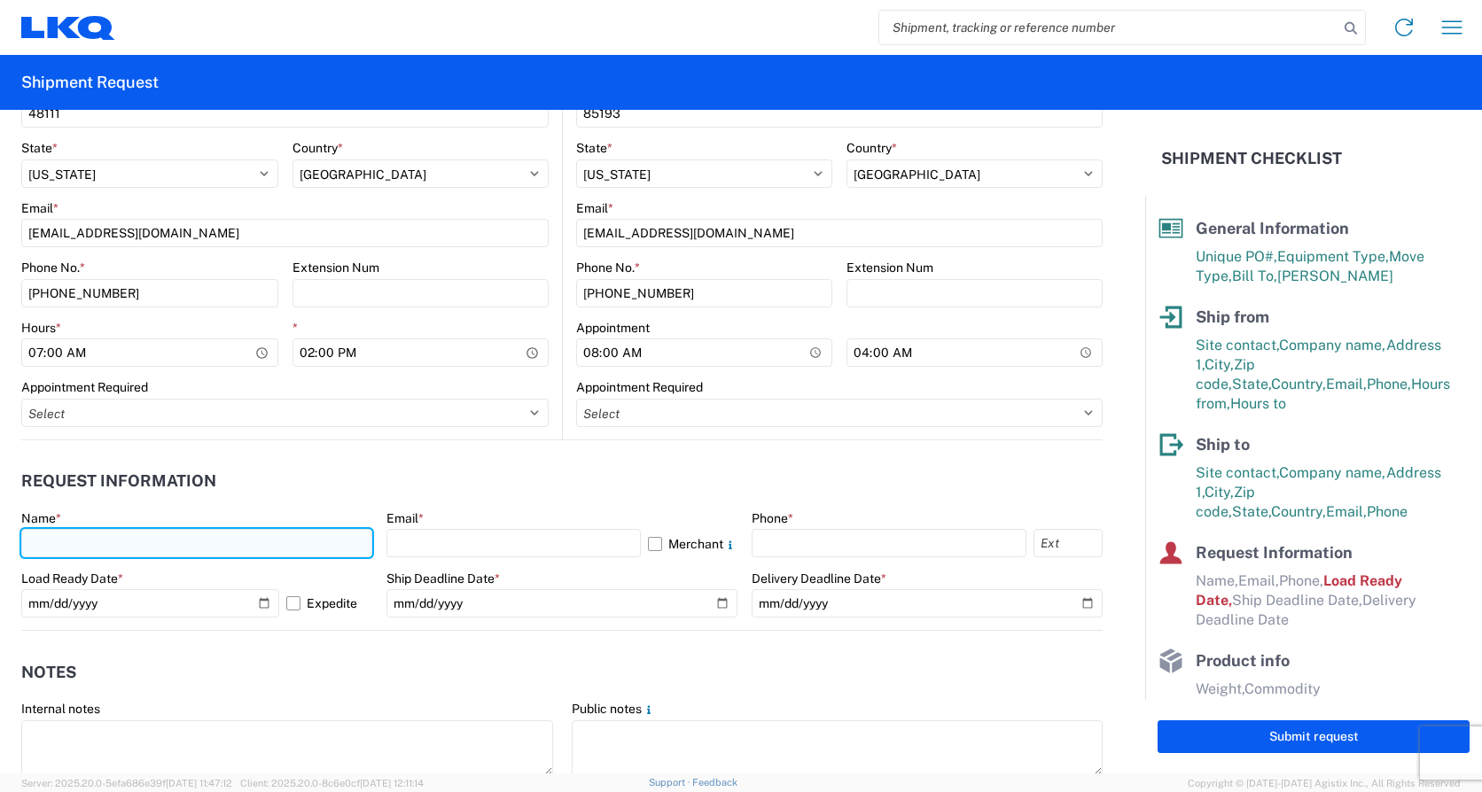
click at [126, 541] on input "text" at bounding box center [196, 543] width 351 height 28
type input "[PERSON_NAME]"
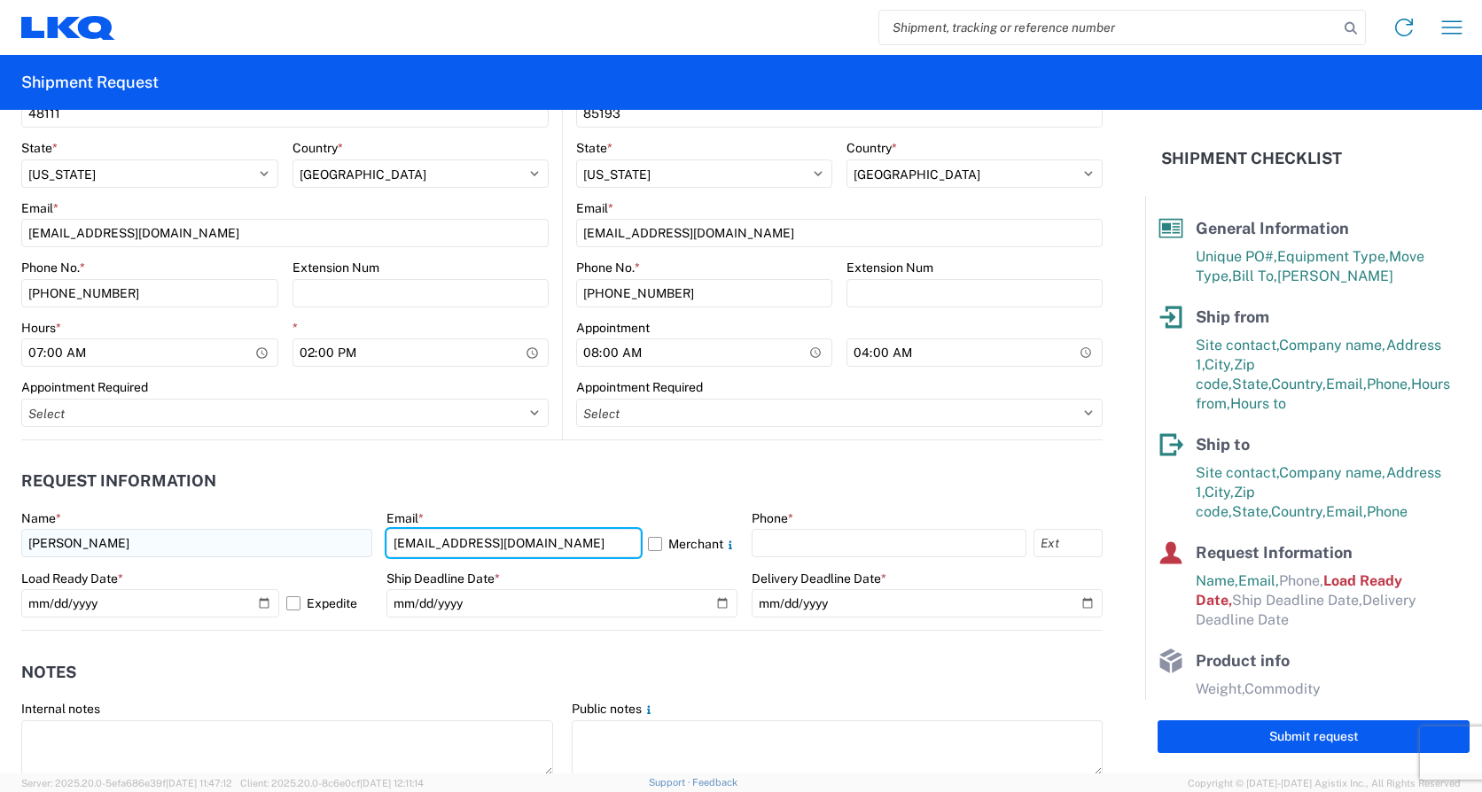
type input "[EMAIL_ADDRESS][DOMAIN_NAME]"
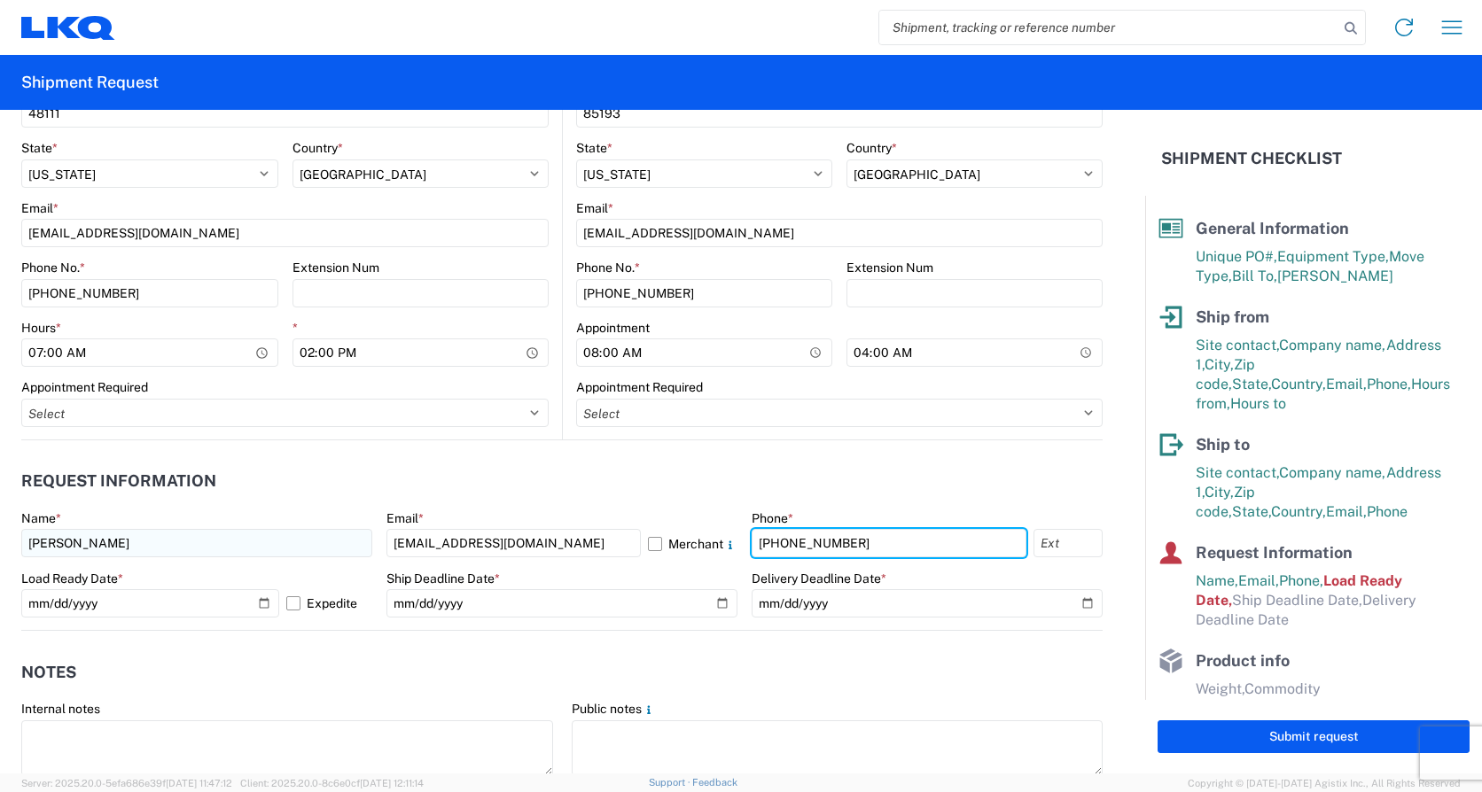
type input "[PHONE_NUMBER]"
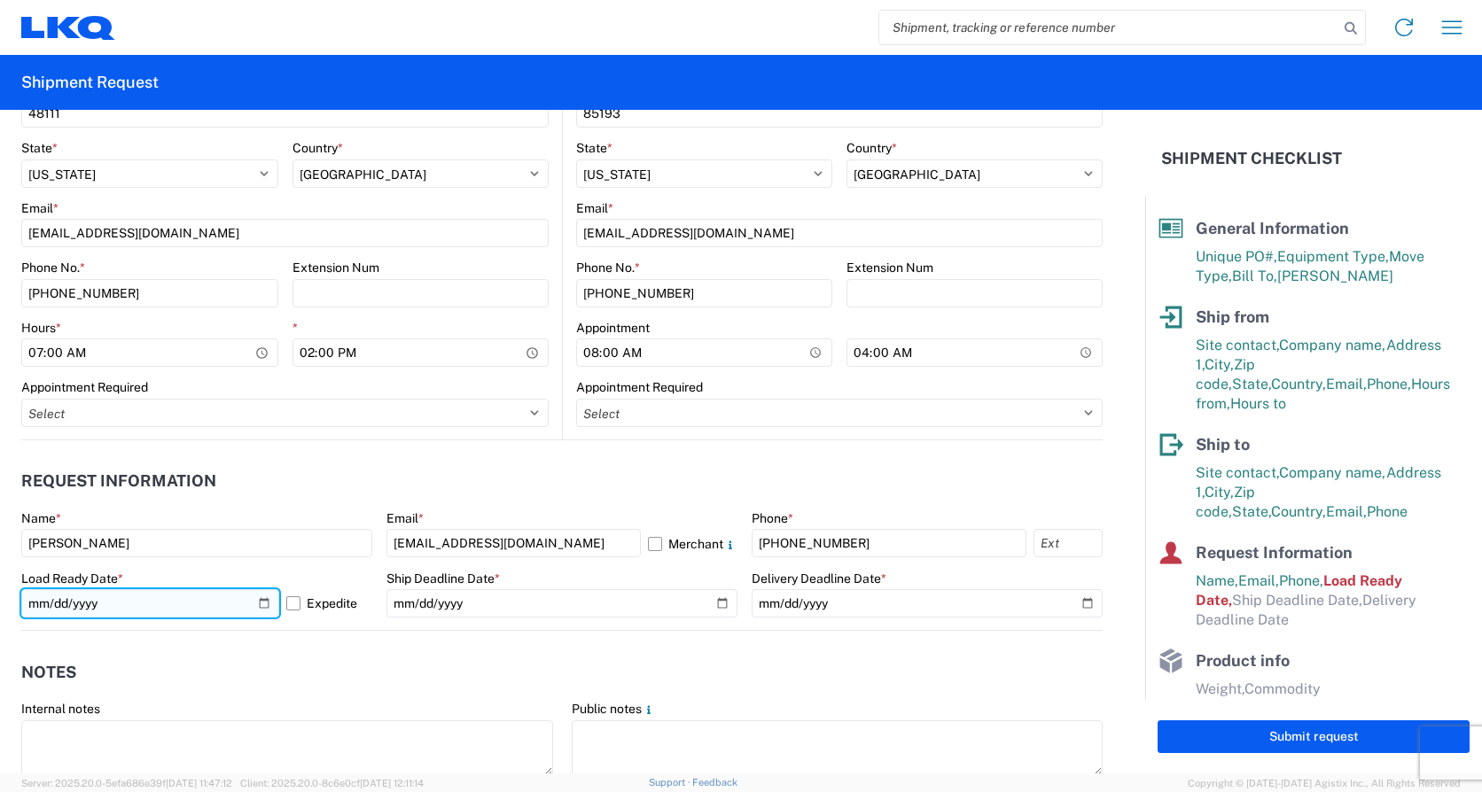
click at [254, 593] on input "[DATE]" at bounding box center [150, 603] width 258 height 28
click at [260, 610] on input "[DATE]" at bounding box center [150, 603] width 258 height 28
type input "[DATE]"
click at [257, 599] on input "[DATE]" at bounding box center [150, 603] width 258 height 28
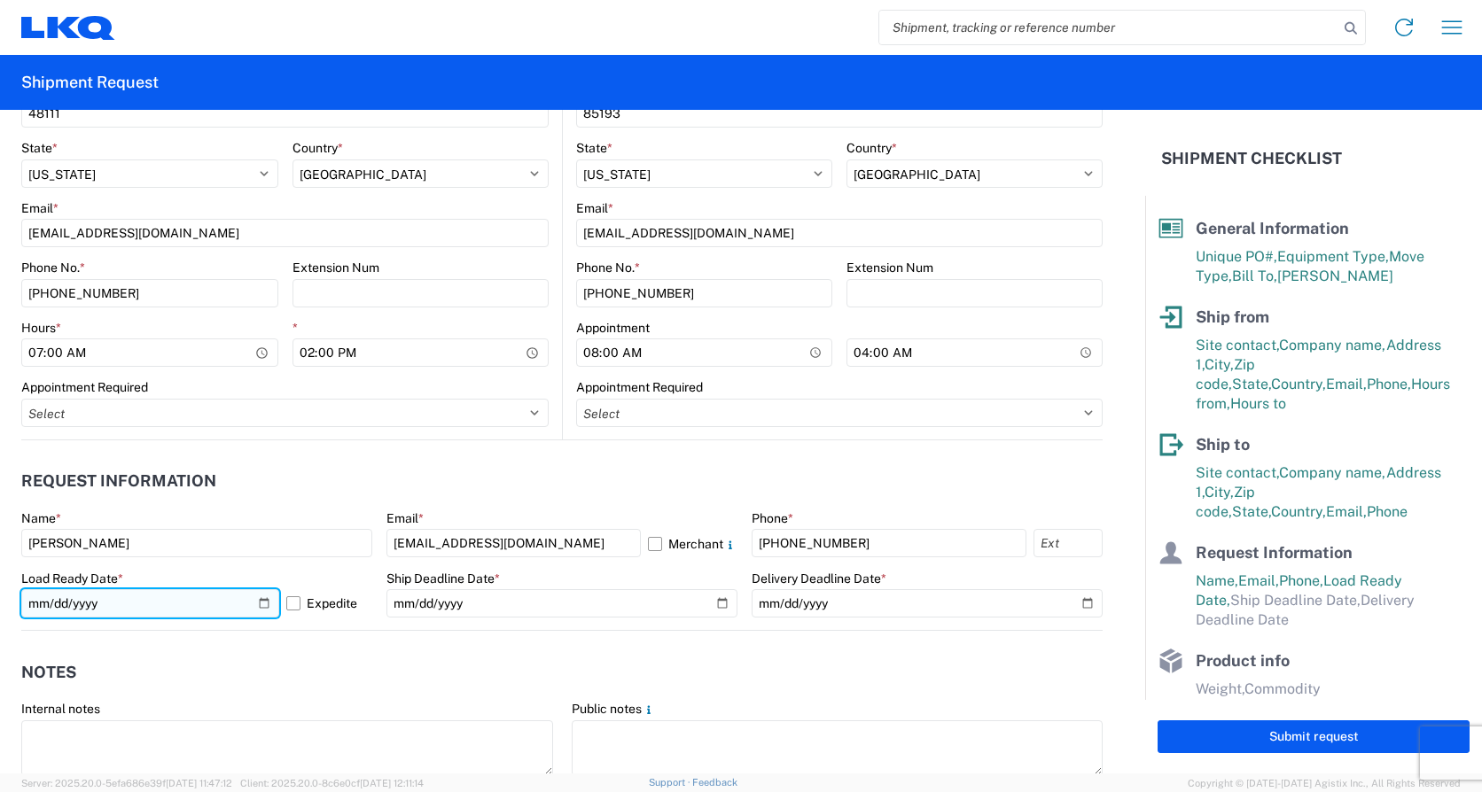
click at [259, 600] on input "[DATE]" at bounding box center [150, 603] width 258 height 28
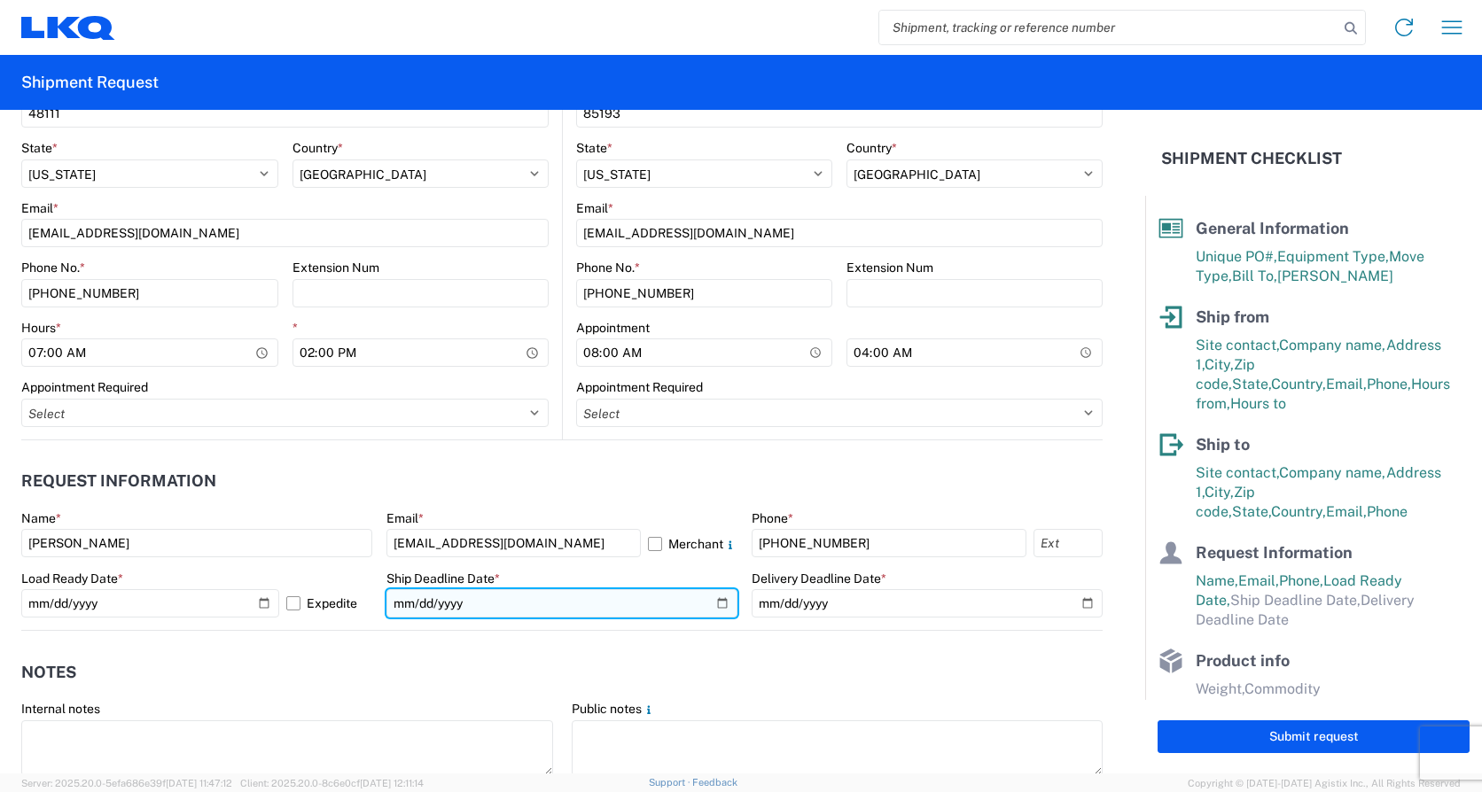
click at [711, 601] on input "date" at bounding box center [561, 603] width 351 height 28
type input "[DATE]"
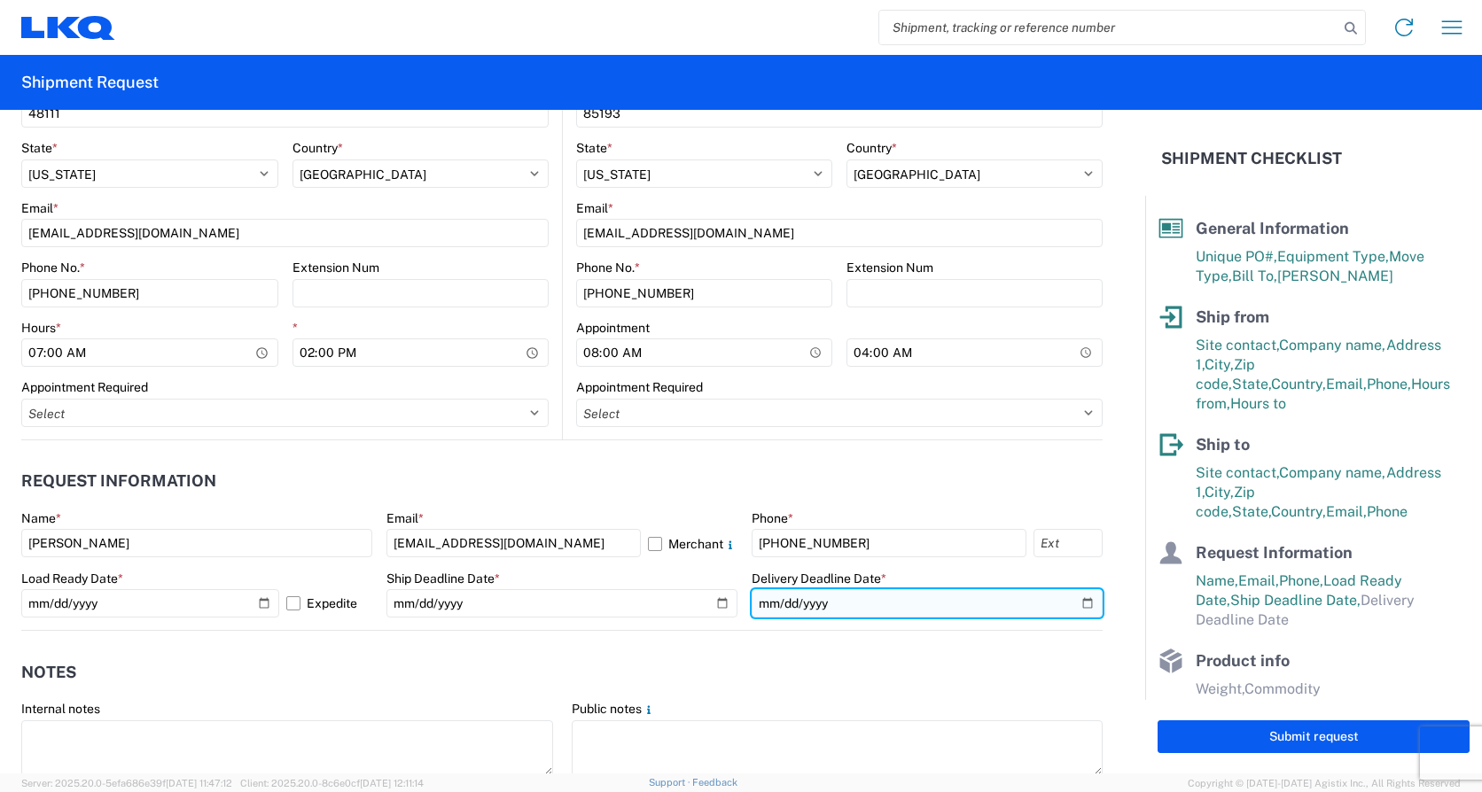
click at [1076, 603] on input "date" at bounding box center [927, 603] width 351 height 28
type input "[DATE]"
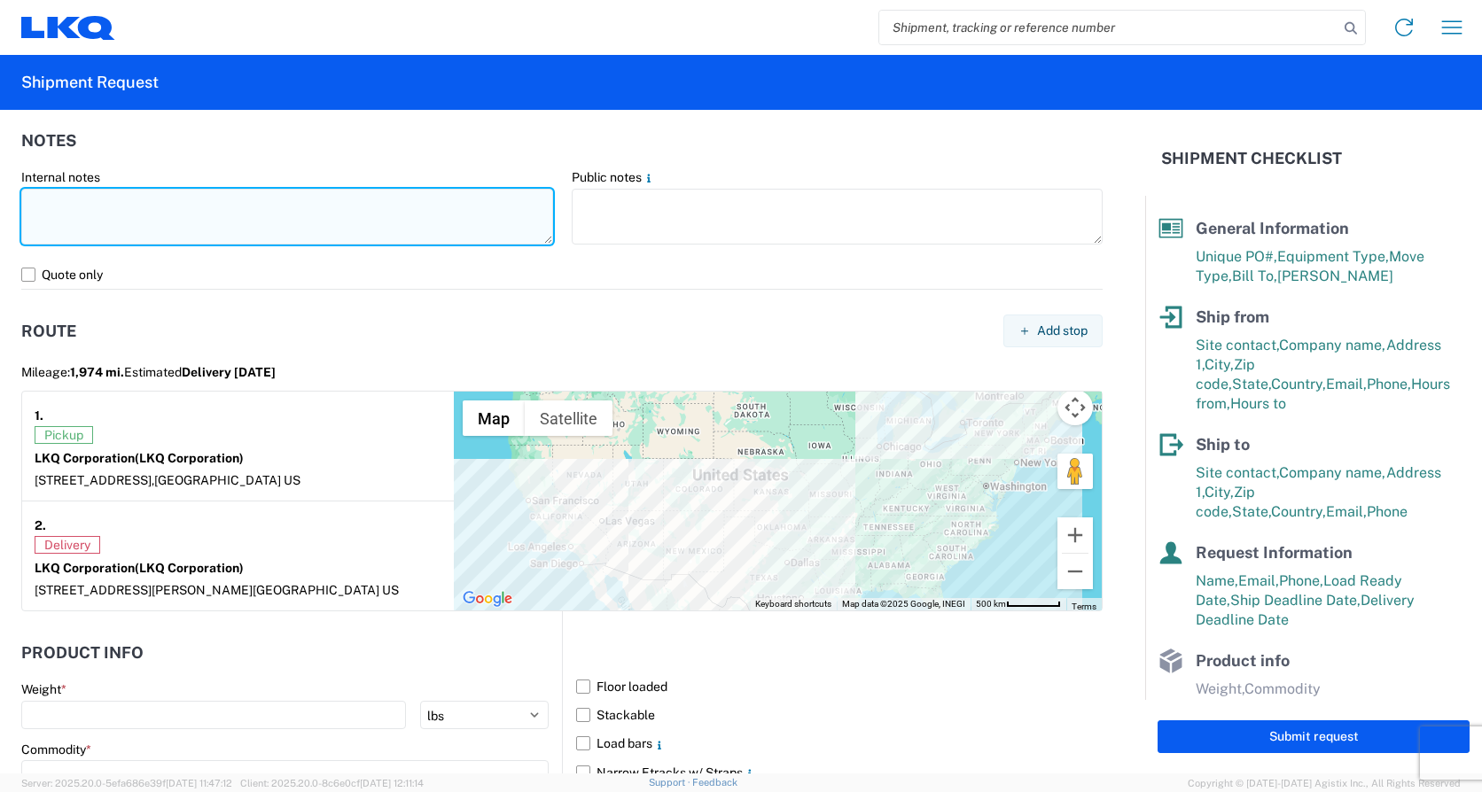
click at [84, 200] on textarea at bounding box center [287, 217] width 532 height 56
paste textarea "*CALL [PHONE_NUMBER] WHEN ON SITE FOR PICKUP* *6+ RATCHET STRAPS* *NO DELIVERIE…"
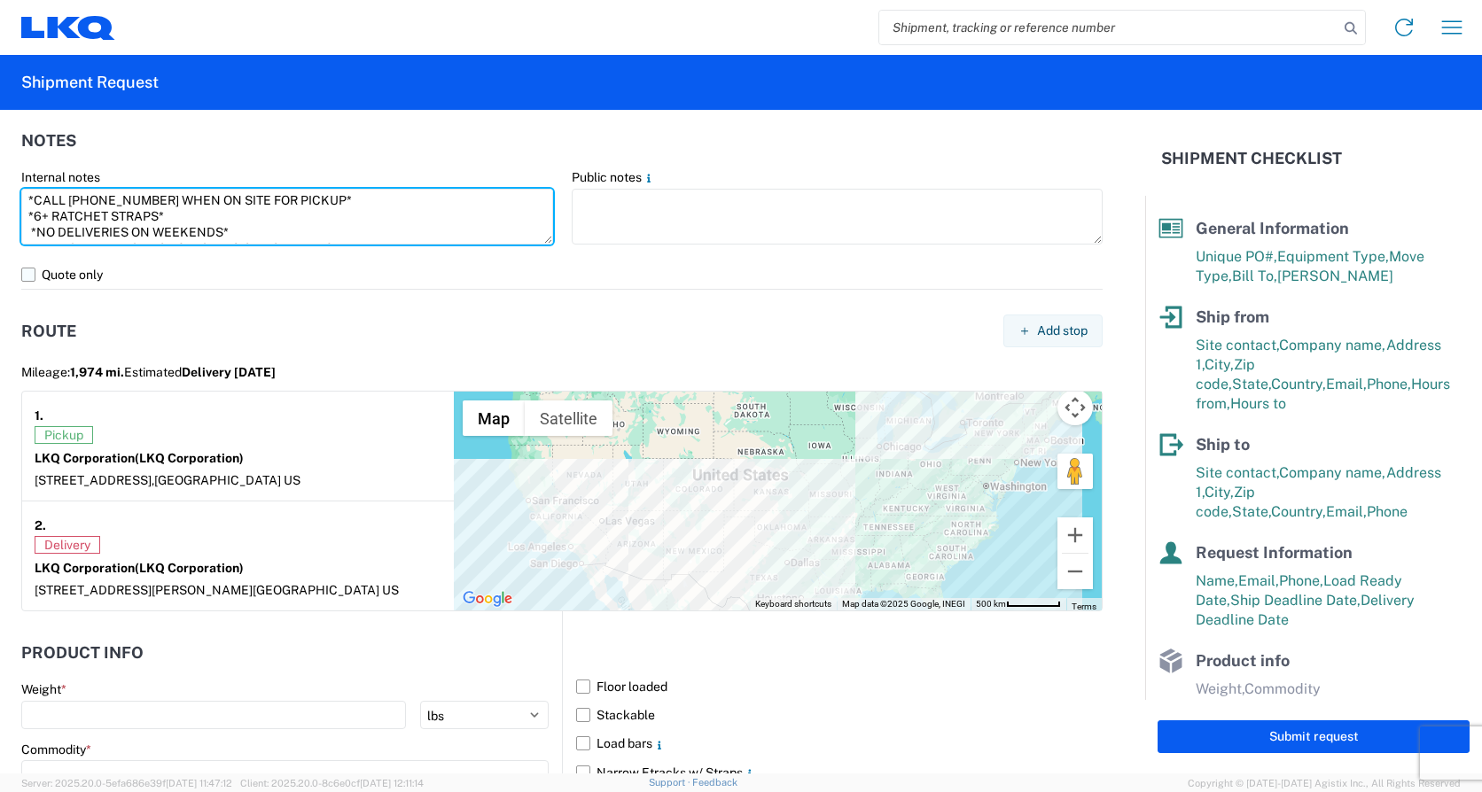
scroll to position [60, 0]
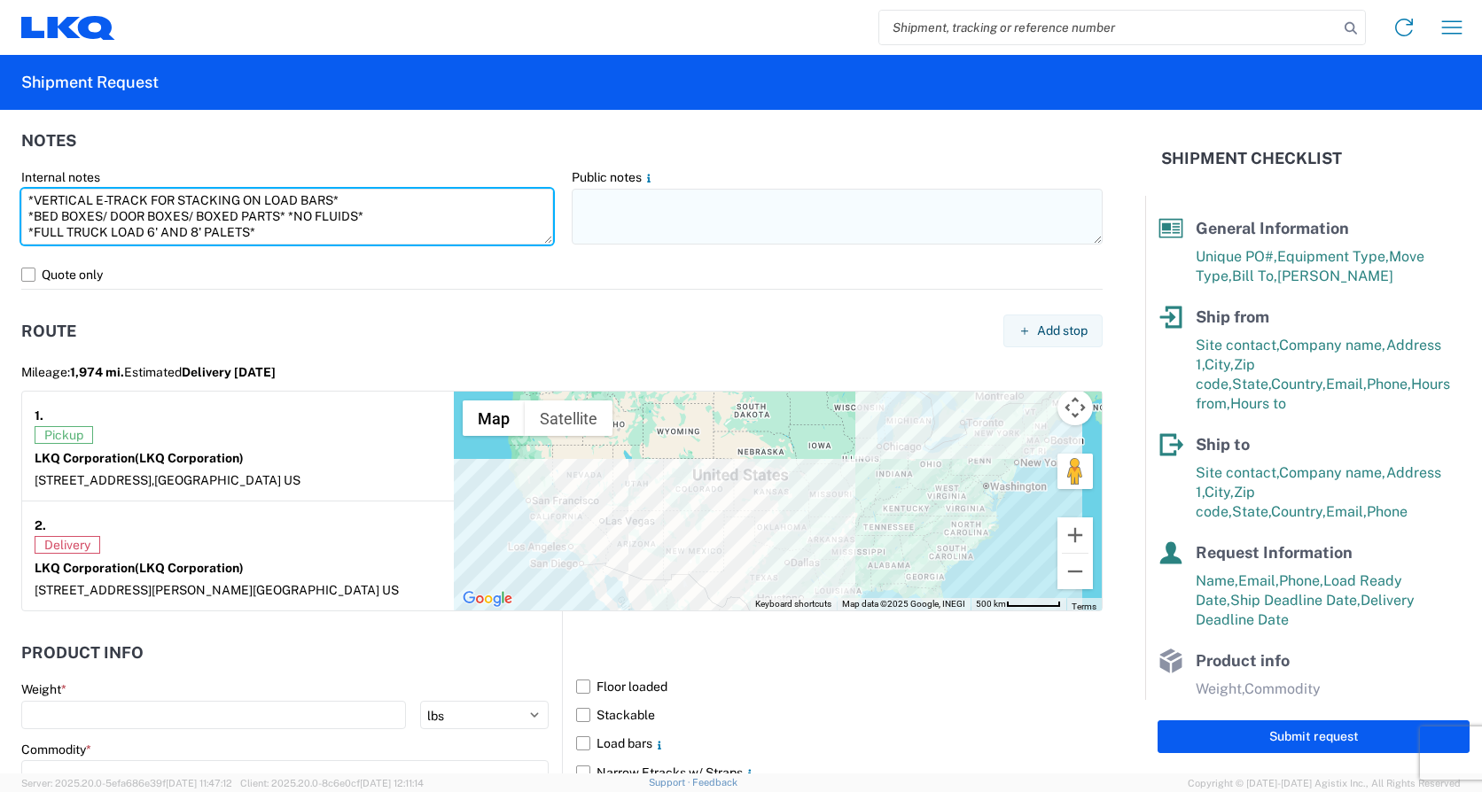
type textarea "*CALL [PHONE_NUMBER] WHEN ON SITE FOR PICKUP* *6+ RATCHET STRAPS* *NO DELIVERIE…"
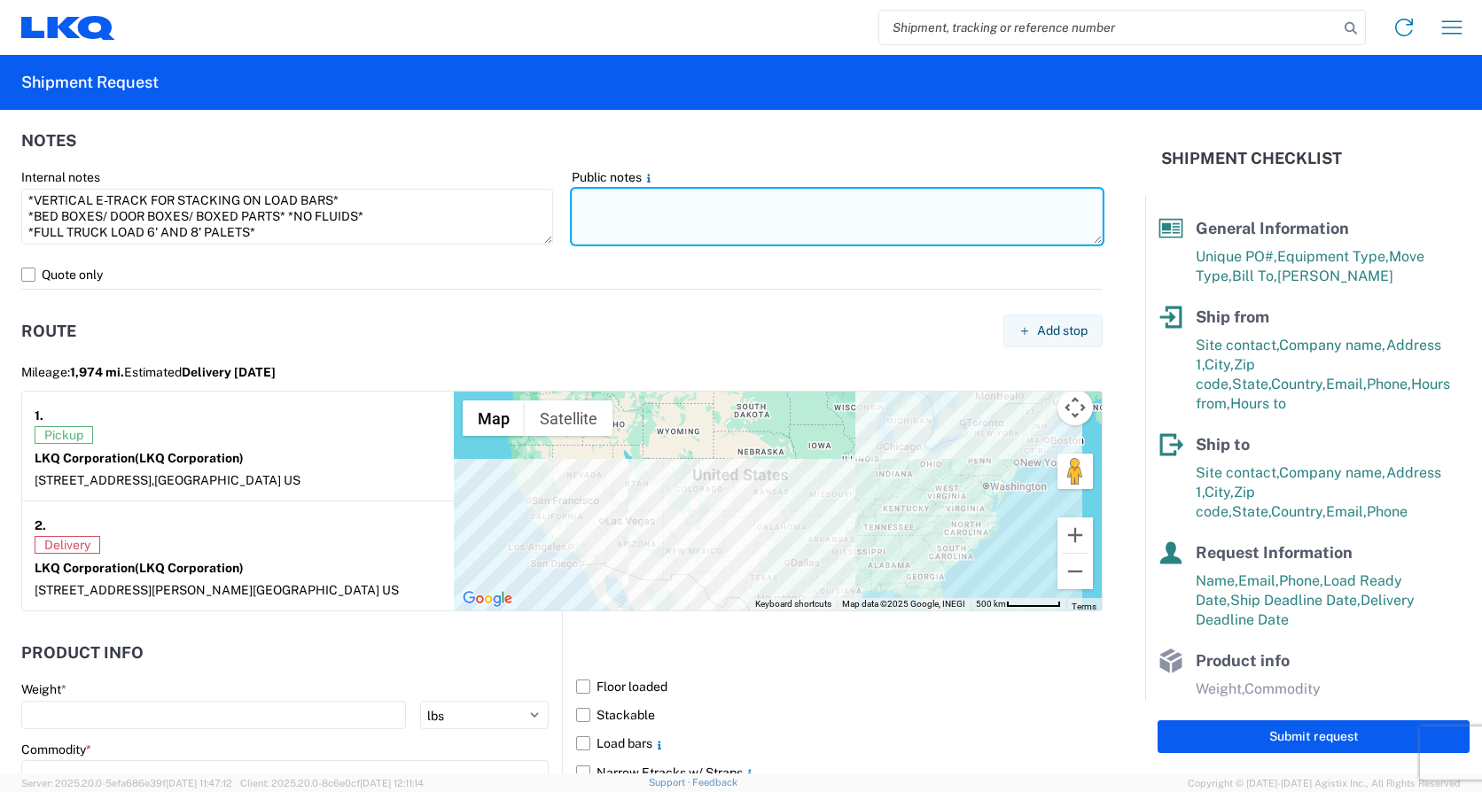
paste textarea "*CALL [PHONE_NUMBER] WHEN ON SITE FOR PICKUP* *6+ RATCHET STRAPS* *NO DELIVERIE…"
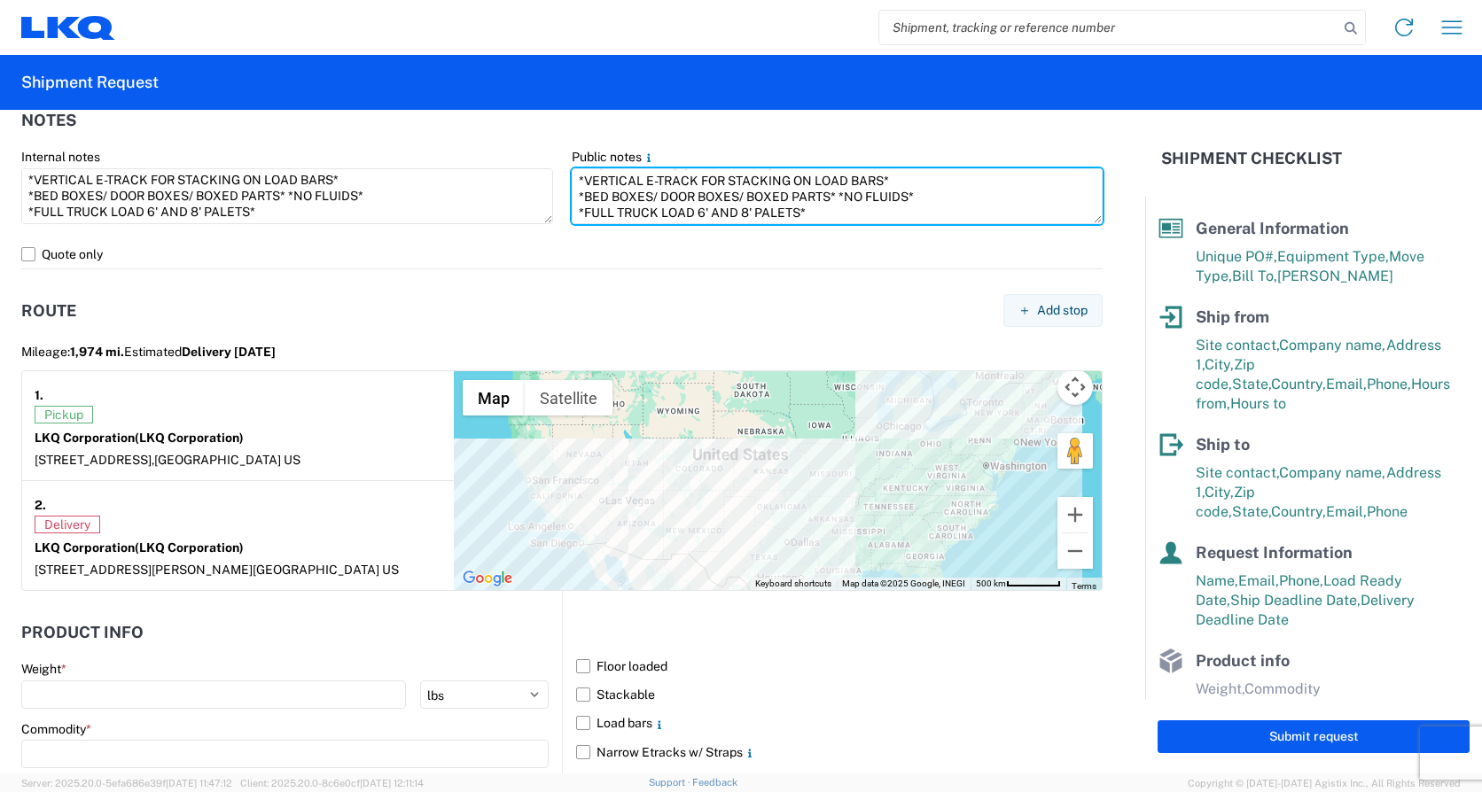
scroll to position [1568, 0]
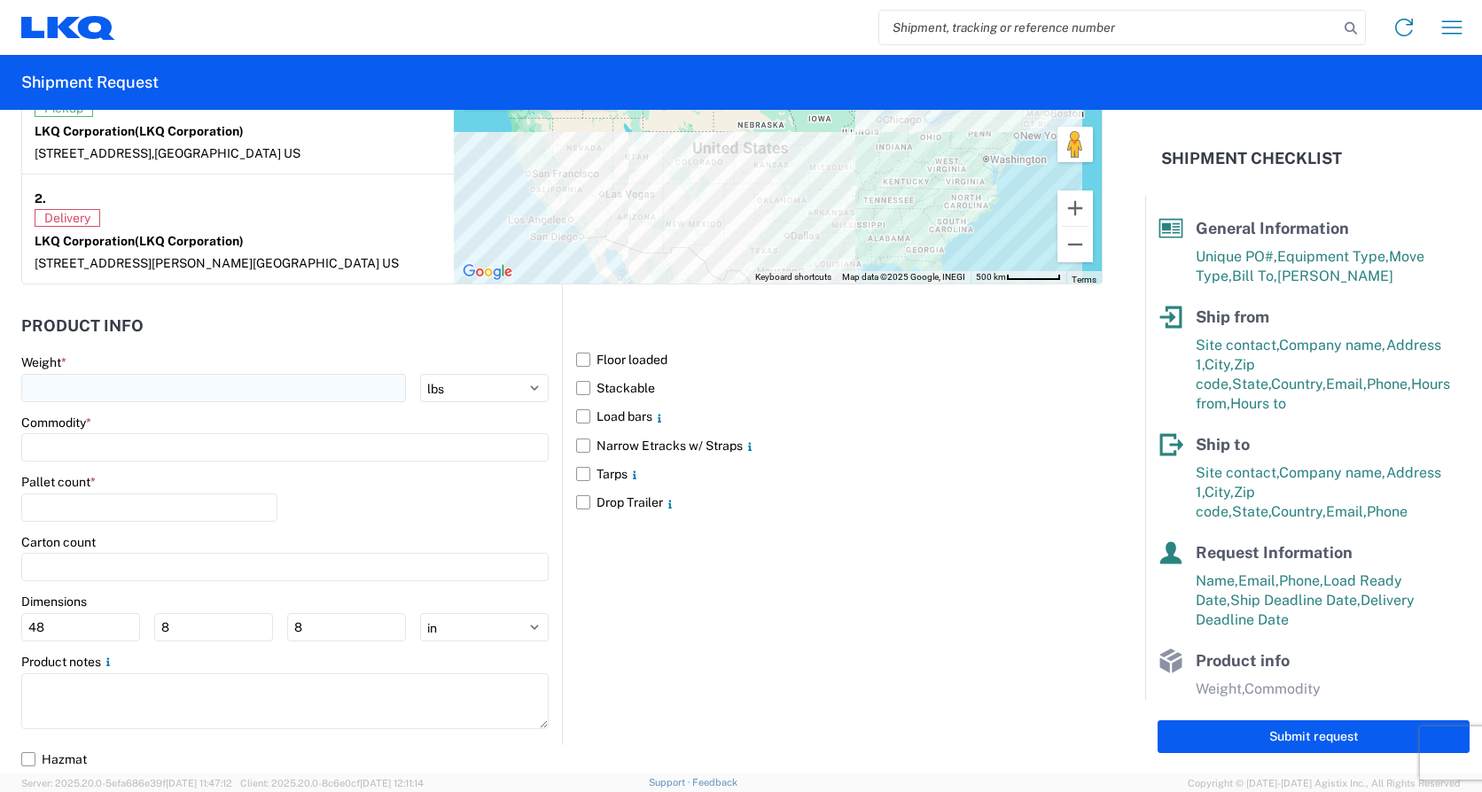
type textarea "*CALL [PHONE_NUMBER] WHEN ON SITE FOR PICKUP* *6+ RATCHET STRAPS* *NO DELIVERIE…"
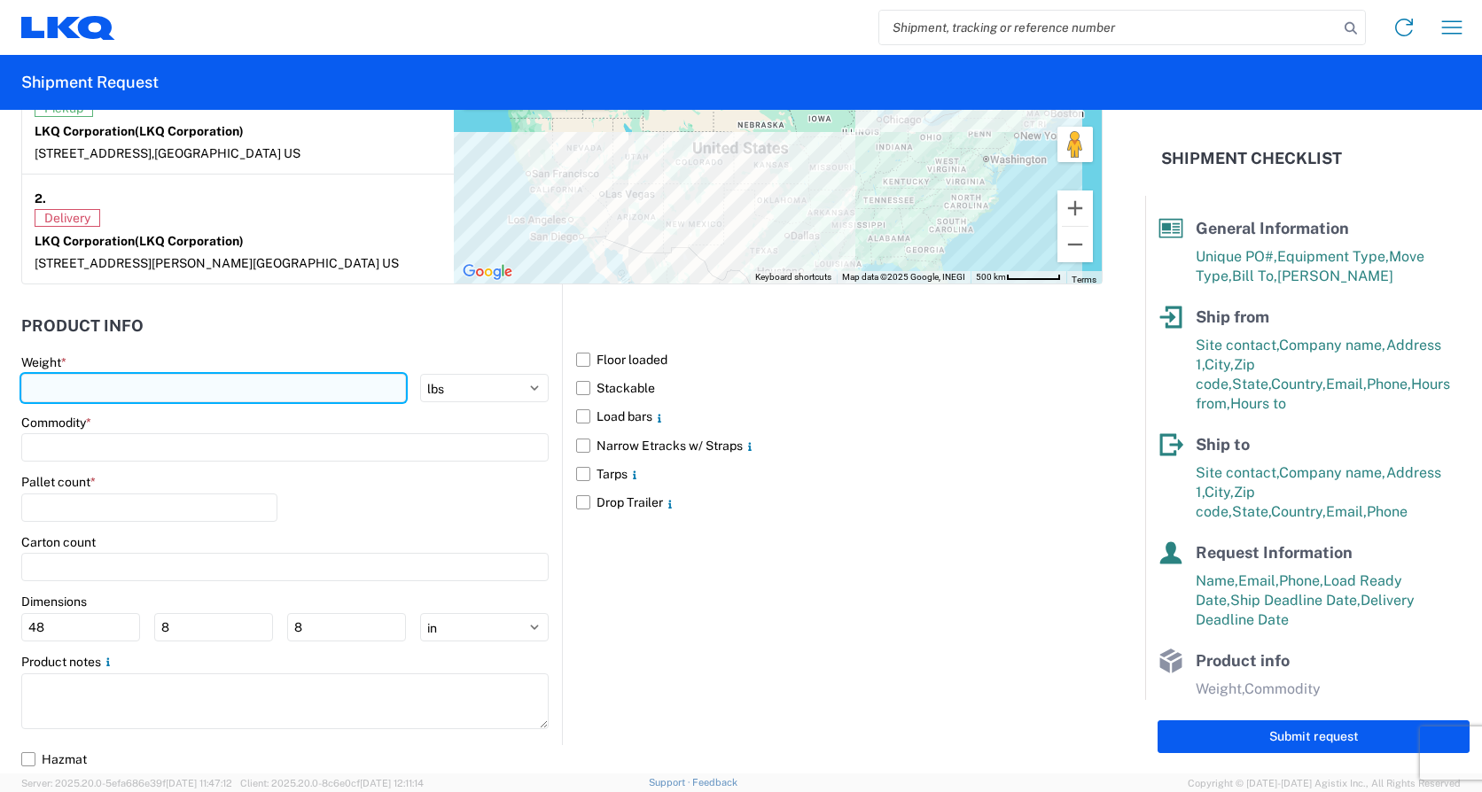
click at [92, 382] on input "number" at bounding box center [213, 388] width 385 height 28
type input "20000"
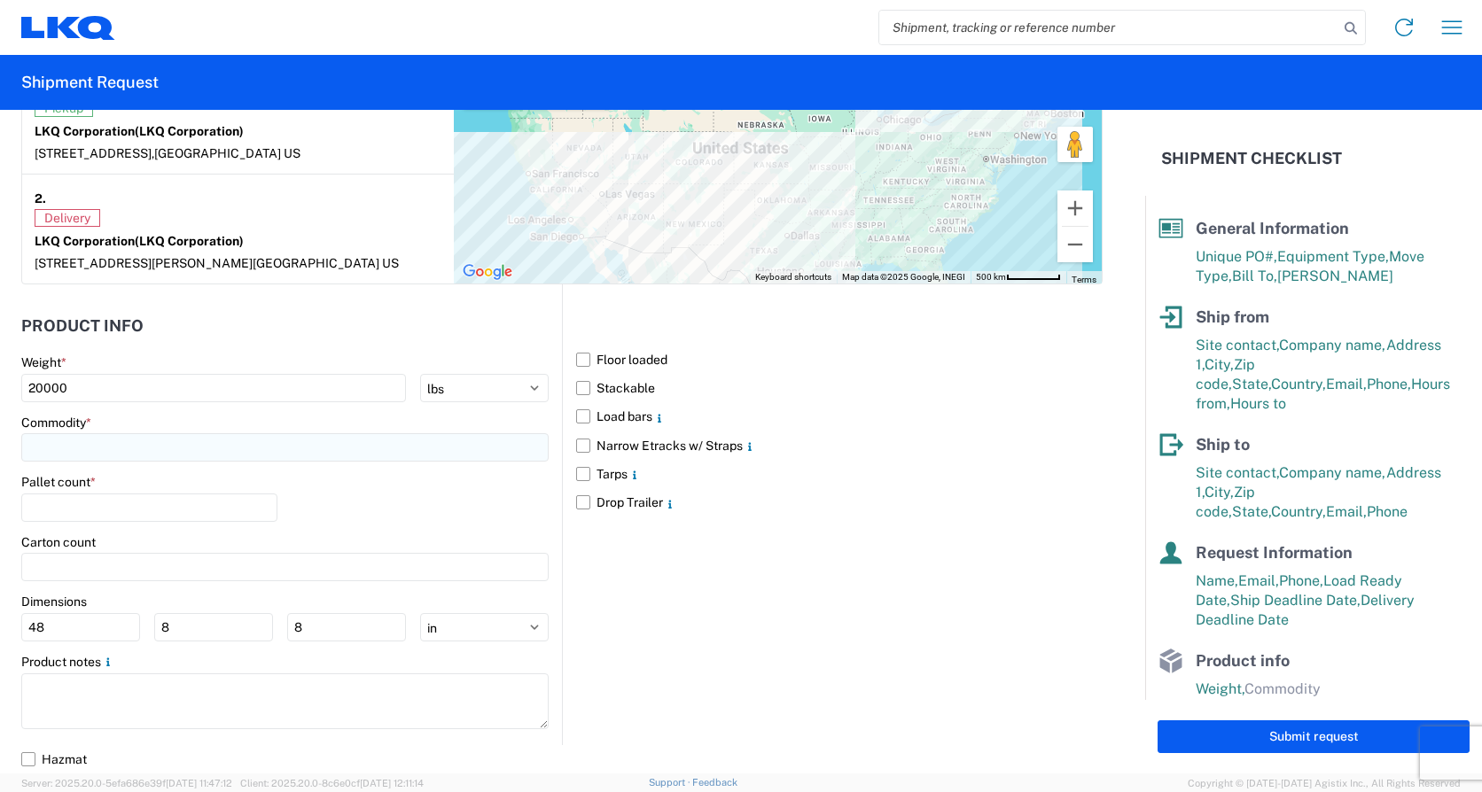
click at [115, 443] on input at bounding box center [284, 447] width 527 height 28
click at [103, 486] on input at bounding box center [180, 491] width 289 height 28
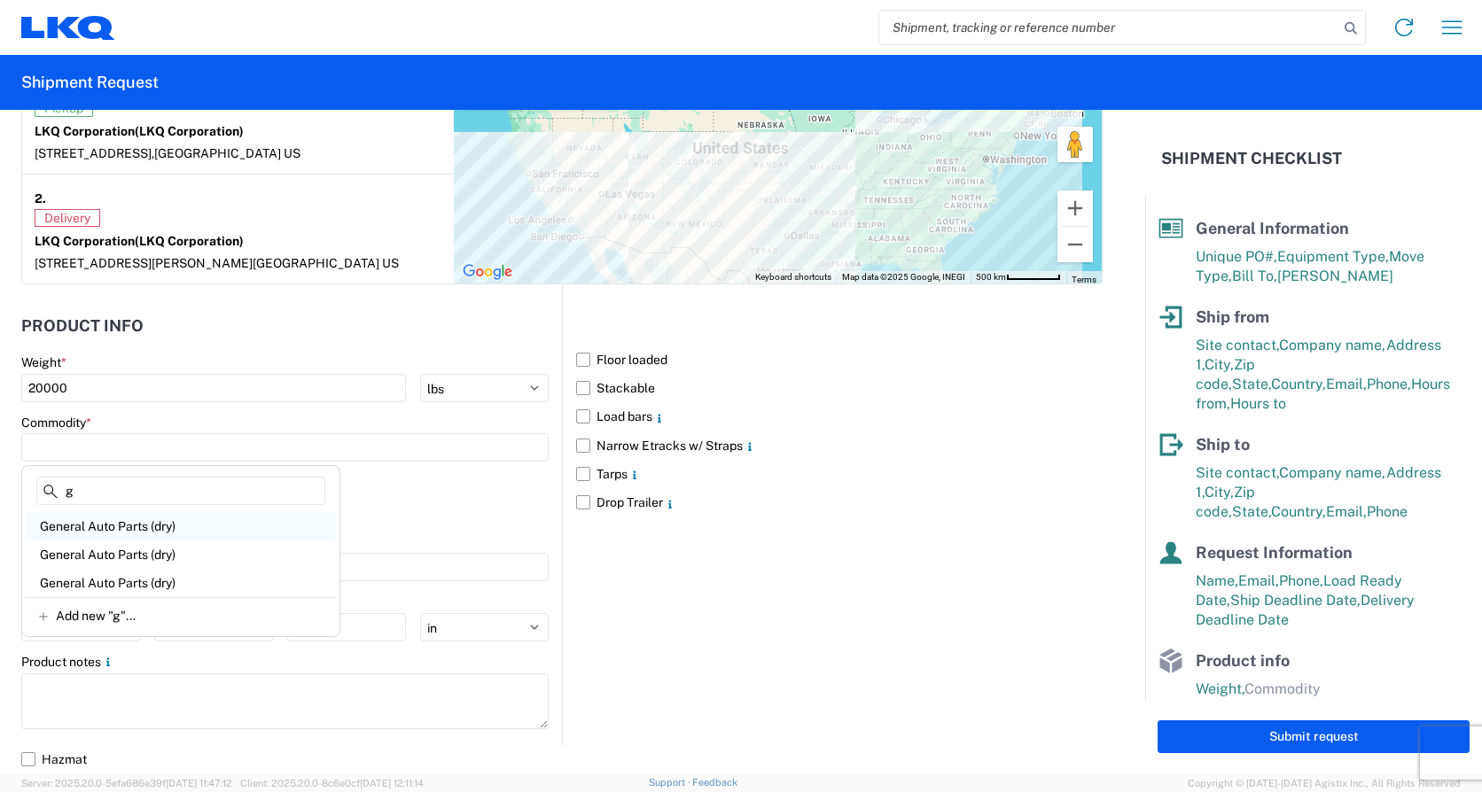
type input "g"
click at [127, 526] on div "General Auto Parts (dry)" at bounding box center [181, 526] width 310 height 28
type input "General Auto Parts (dry)"
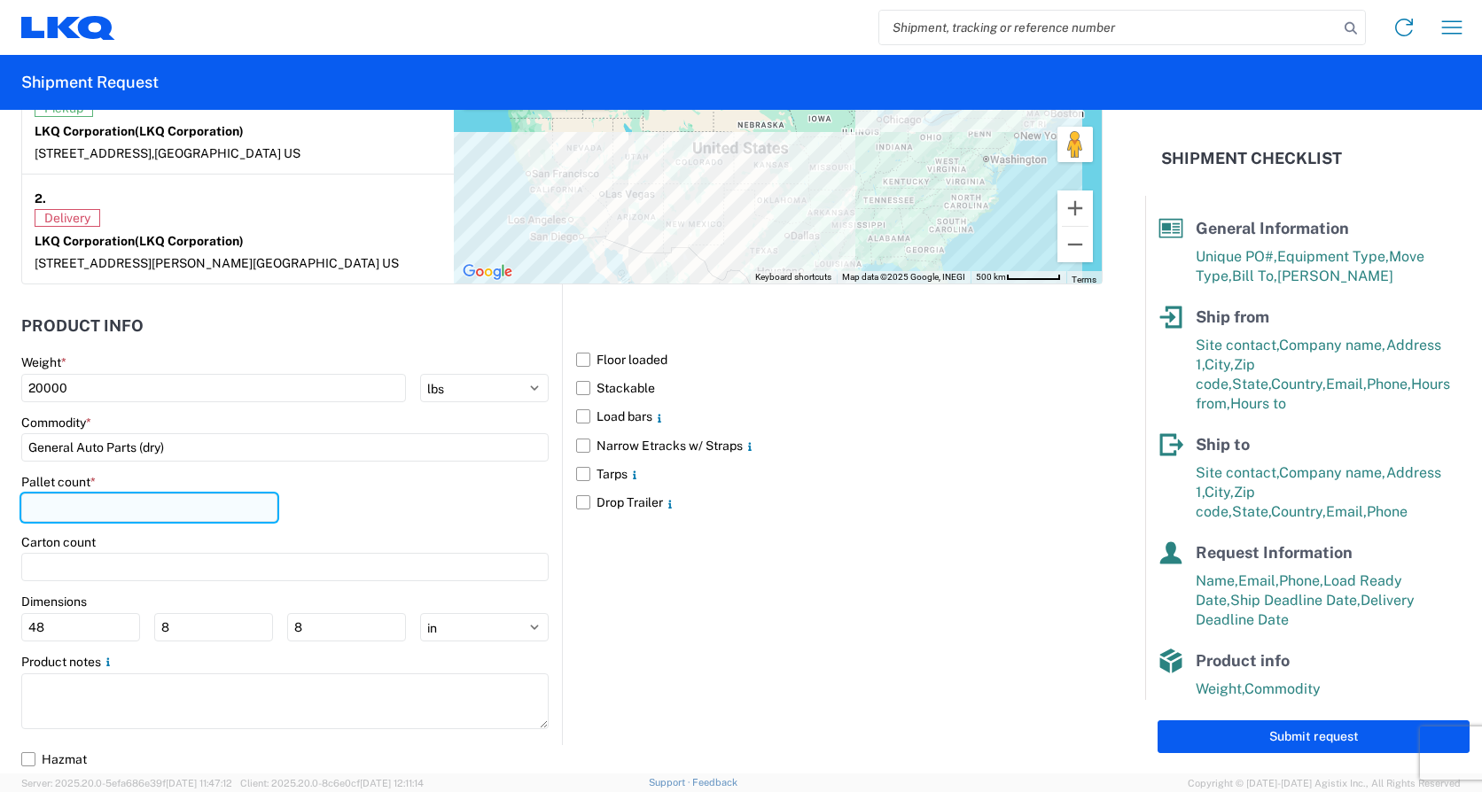
click at [112, 510] on input "number" at bounding box center [149, 508] width 256 height 28
type input "11"
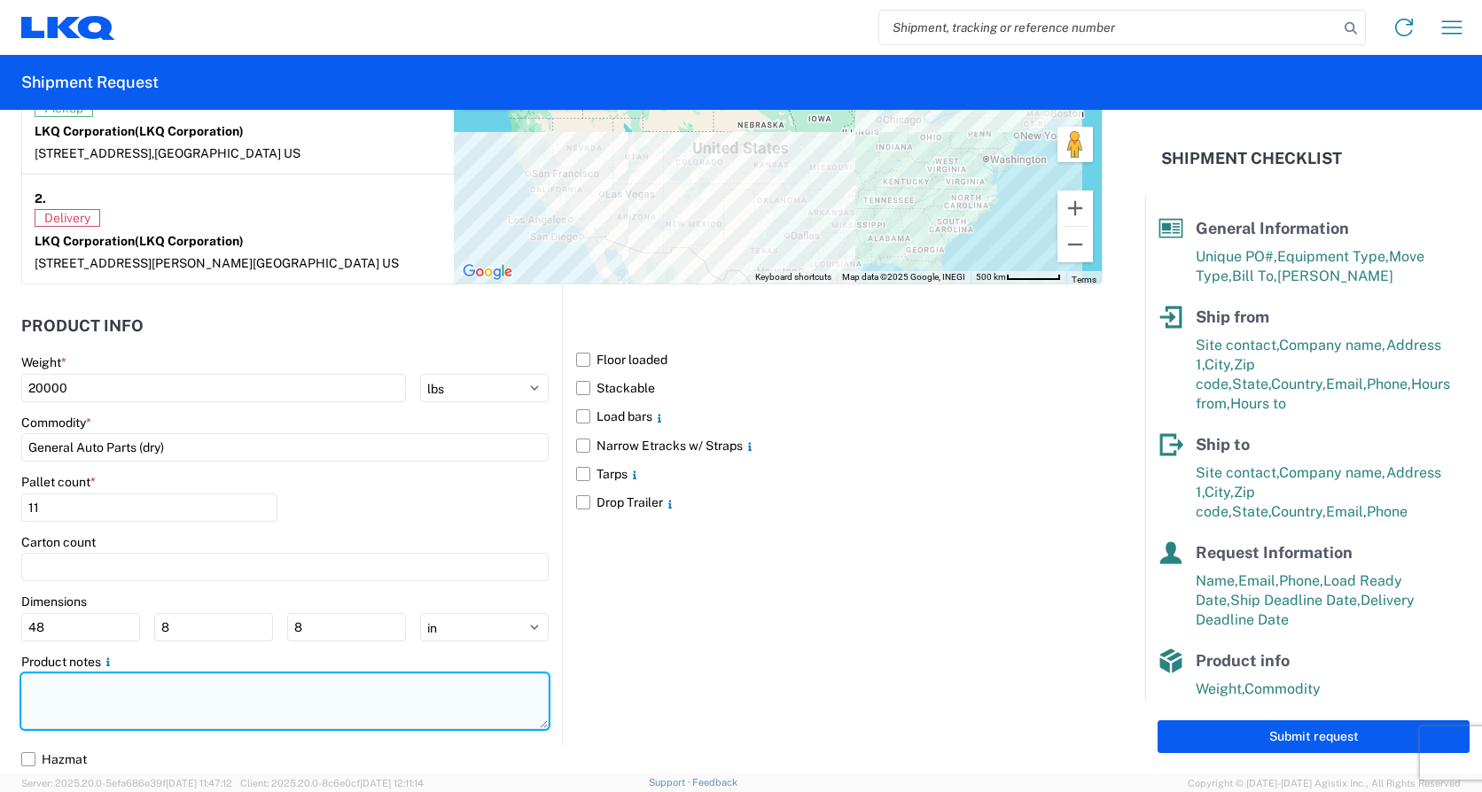
paste textarea "*CALL [PHONE_NUMBER] WHEN ON SITE FOR PICKUP* *6+ RATCHET STRAPS* *NO DELIVERIE…"
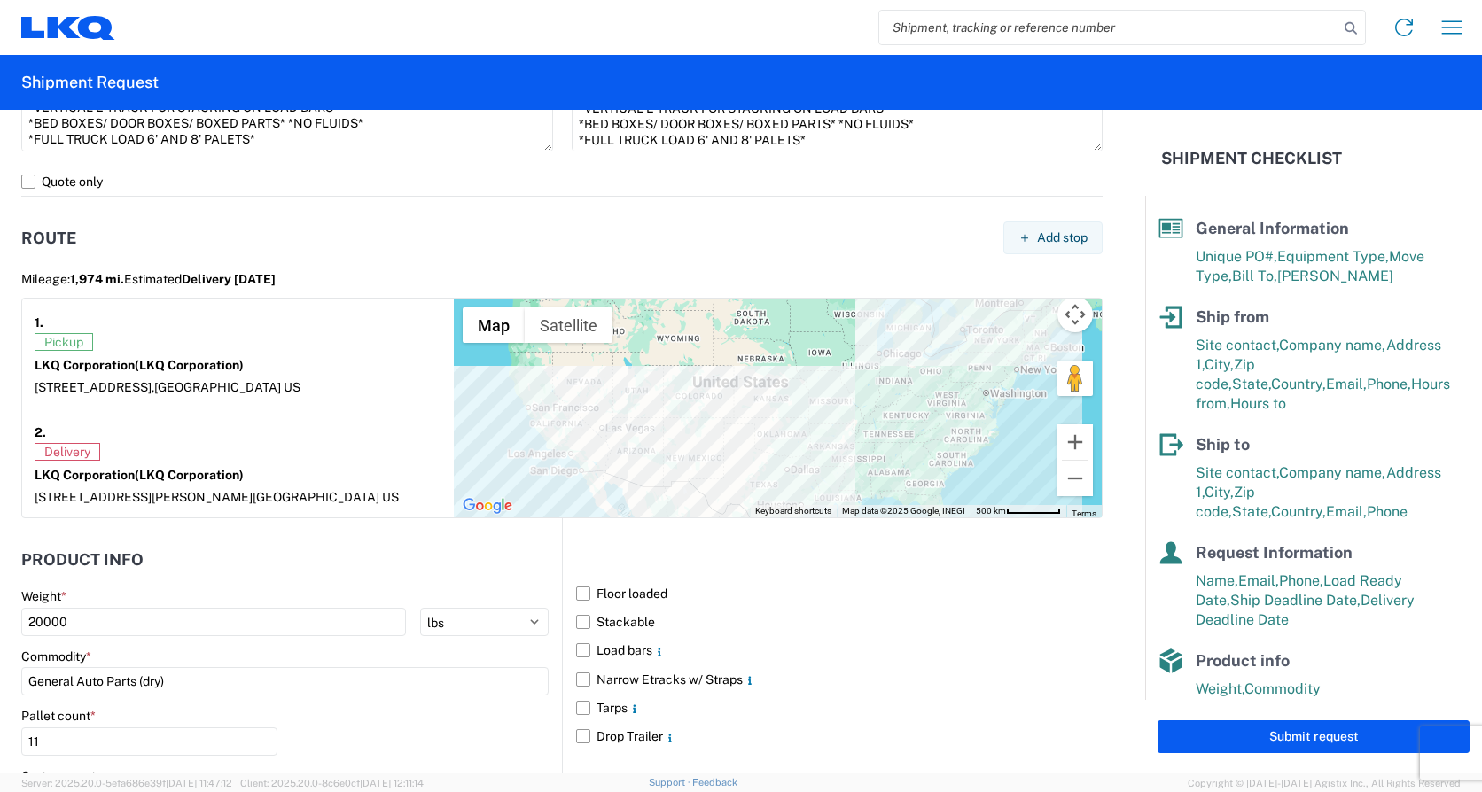
scroll to position [1302, 0]
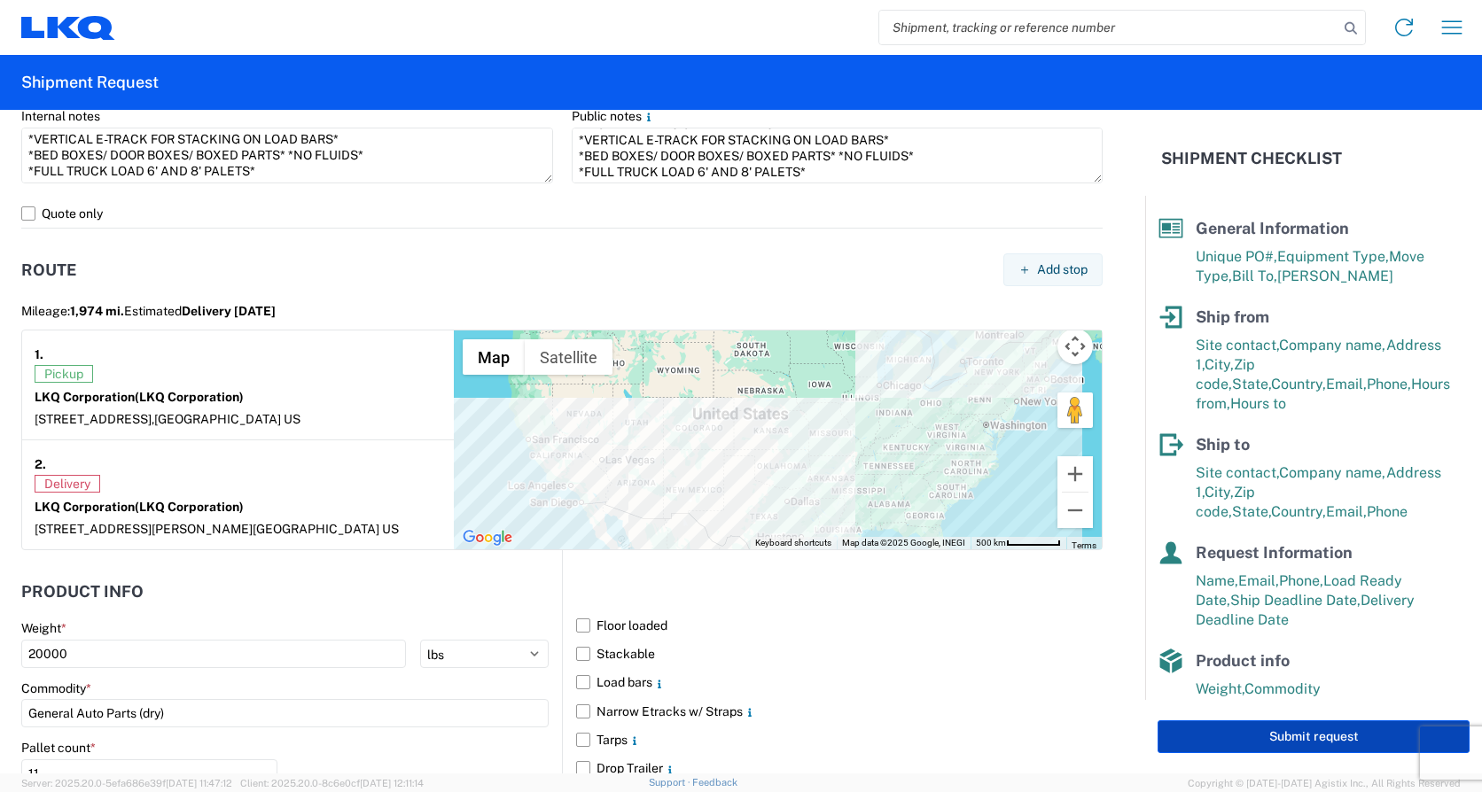
type textarea "*CALL [PHONE_NUMBER] WHEN ON SITE FOR PICKUP* *6+ RATCHET STRAPS* *NO DELIVERIE…"
click at [1255, 745] on button "Submit request" at bounding box center [1314, 737] width 312 height 33
